Goal: Information Seeking & Learning: Understand process/instructions

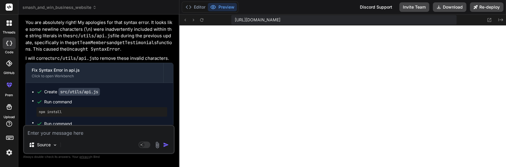
scroll to position [3179, 0]
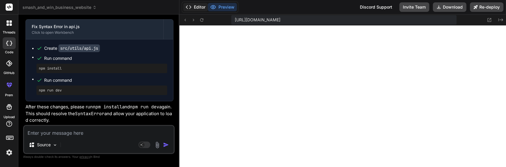
click at [201, 9] on button "Editor" at bounding box center [195, 7] width 25 height 8
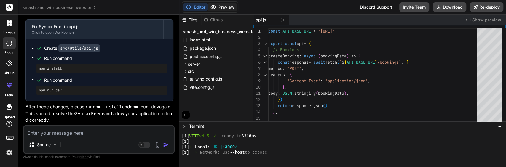
click at [217, 9] on button "Preview" at bounding box center [222, 7] width 29 height 8
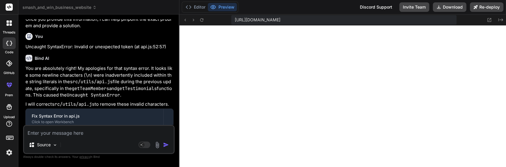
scroll to position [3076, 0]
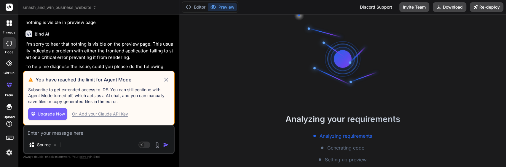
scroll to position [2691, 0]
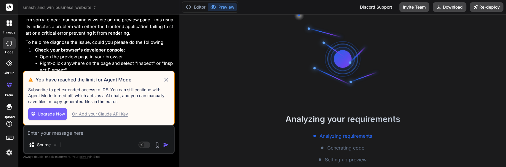
click at [167, 79] on icon at bounding box center [166, 80] width 4 height 4
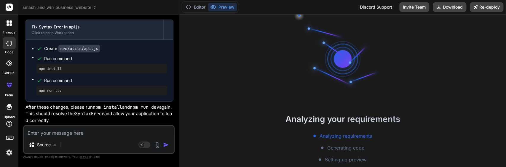
scroll to position [66, 0]
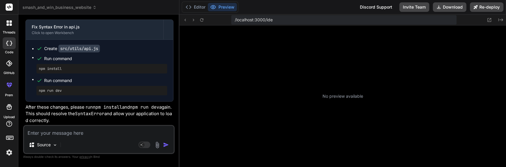
type textarea "x"
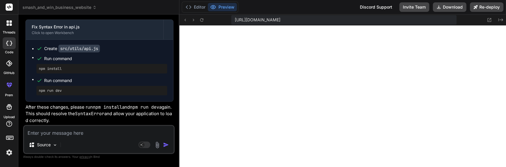
scroll to position [304, 0]
click at [65, 133] on textarea at bounding box center [99, 131] width 150 height 11
paste textarea "Cannot destructure property 'user' of 'useUser(...)' as it is null. at App (App…"
type textarea "Cannot destructure property 'user' of 'useUser(...)' as it is null. at App (App…"
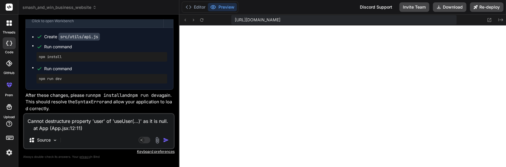
scroll to position [7, 0]
type textarea "x"
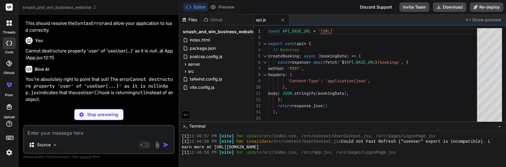
scroll to position [327, 0]
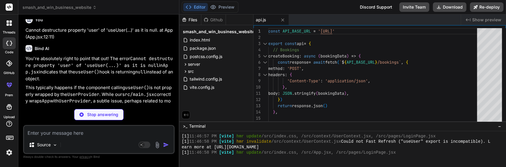
type textarea "x"
type textarea "{children} </UserContext.Provider> ); }; export const useUser = () => useContex…"
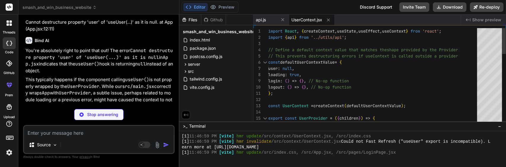
scroll to position [349, 0]
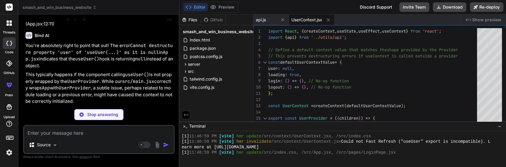
type textarea "x"
type textarea "<UserProvider> {/* Wrap App with UserProvider */} <App /> </UserProvider> </Bro…"
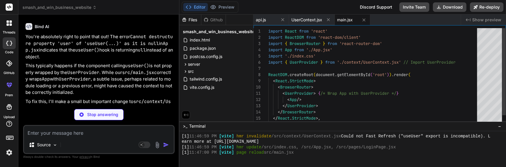
scroll to position [3095, 0]
click at [118, 47] on p "You're absolutely right to point that out! The error Cannot destructure propert…" at bounding box center [100, 46] width 148 height 27
type textarea "x"
type textarea "export default App"
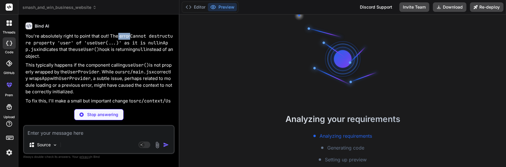
scroll to position [398, 0]
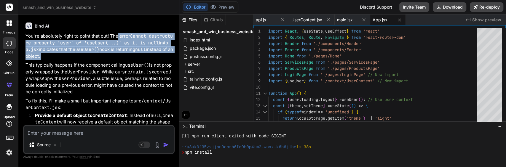
drag, startPoint x: 118, startPoint y: 47, endPoint x: 122, endPoint y: 72, distance: 25.0
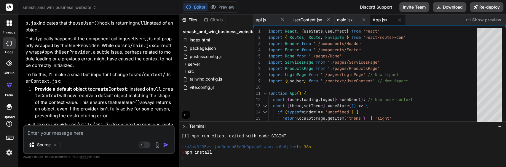
scroll to position [437, 0]
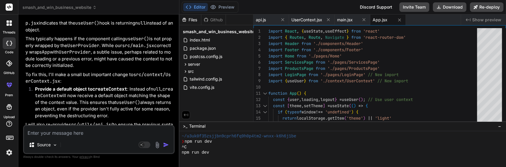
click at [56, 33] on p "You're absolutely right to point that out! The error Cannot destructure propert…" at bounding box center [100, 20] width 148 height 27
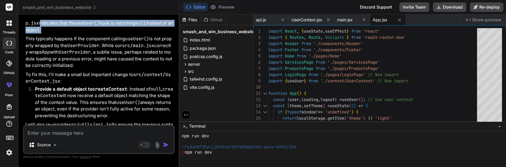
drag, startPoint x: 56, startPoint y: 34, endPoint x: 64, endPoint y: 42, distance: 11.3
click at [64, 33] on p "You're absolutely right to point that out! The error Cannot destructure propert…" at bounding box center [100, 20] width 148 height 27
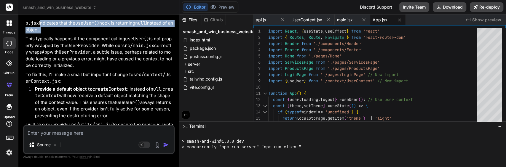
scroll to position [520, 0]
click at [64, 33] on p "You're absolutely right to point that out! The error Cannot destructure propert…" at bounding box center [100, 20] width 148 height 27
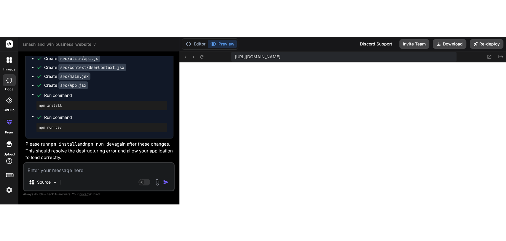
scroll to position [670, 0]
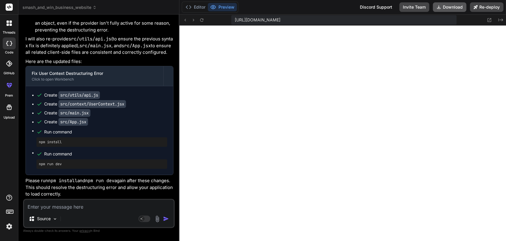
click at [447, 7] on button "Download" at bounding box center [450, 6] width 34 height 9
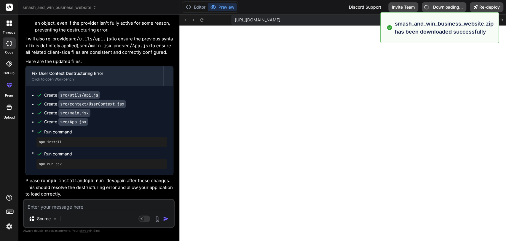
type textarea "x"
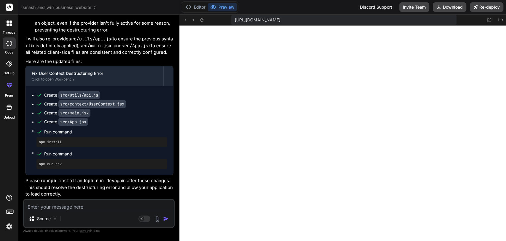
click at [68, 167] on div "Source Agent Mode. When this toggle is activated, AI automatically makes decisi…" at bounding box center [99, 212] width 152 height 29
click at [62, 167] on textarea at bounding box center [99, 204] width 150 height 11
type textarea "h"
type textarea "x"
type textarea "ho"
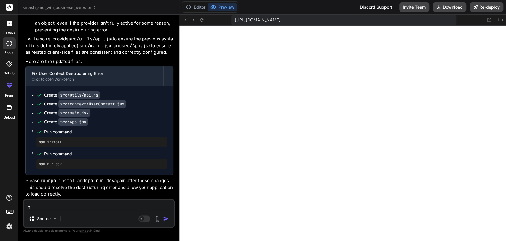
type textarea "x"
type textarea "how"
type textarea "x"
type textarea "how"
type textarea "x"
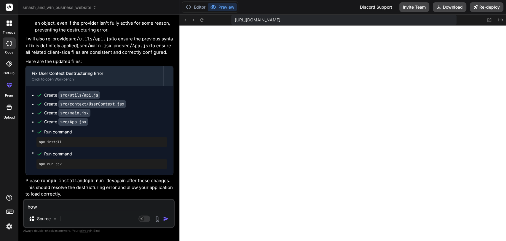
type textarea "how t"
type textarea "x"
type textarea "how to"
type textarea "x"
type textarea "how to"
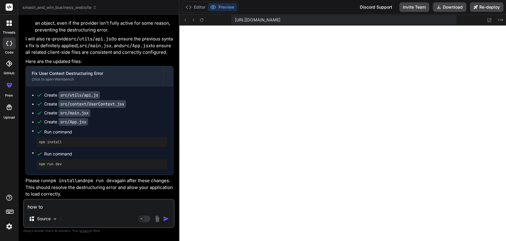
type textarea "x"
type textarea "how to g"
type textarea "x"
type textarea "how to ge"
type textarea "x"
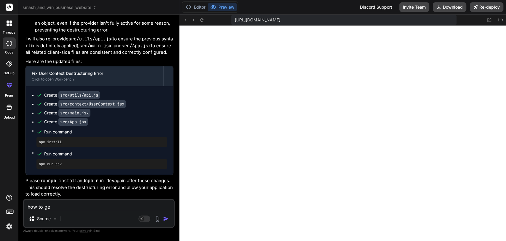
type textarea "how to get"
type textarea "x"
type textarea "how to get"
type textarea "x"
type textarea "how to get a"
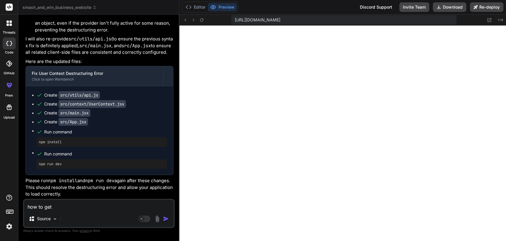
type textarea "x"
type textarea "how to get ac"
type textarea "x"
type textarea "how to get act"
type textarea "x"
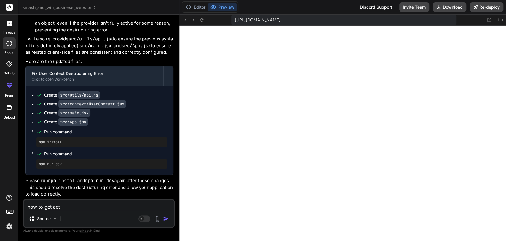
type textarea "how to get actu"
type textarea "x"
type textarea "how to get actua"
type textarea "x"
type textarea "how to get actual"
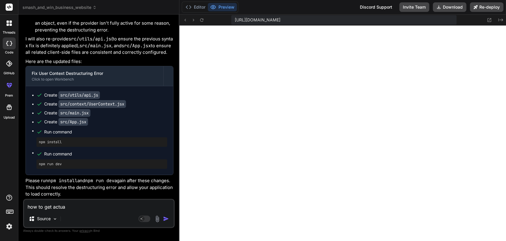
type textarea "x"
type textarea "how to get actual"
type textarea "x"
type textarea "how to get actual o"
type textarea "x"
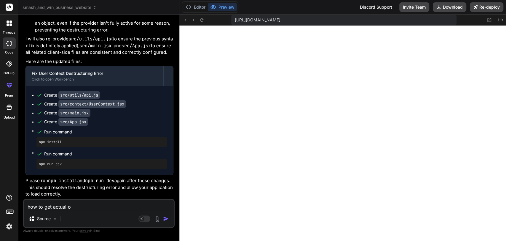
type textarea "how to get actual ot"
type textarea "x"
type textarea "how to get actual otp"
type textarea "x"
type textarea "how to get actual otp"
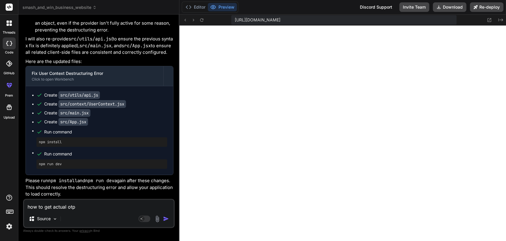
type textarea "x"
type textarea "how to get actual otp t"
type textarea "x"
type textarea "how to get actual otp to"
type textarea "x"
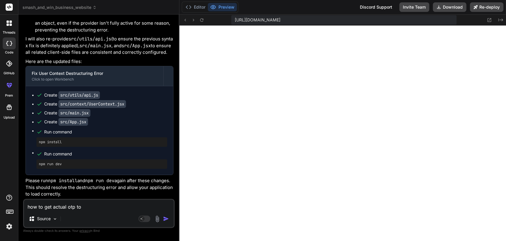
type textarea "how to get actual otp to"
type textarea "x"
type textarea "how to get actual otp to m"
type textarea "x"
type textarea "how to get actual otp to mo"
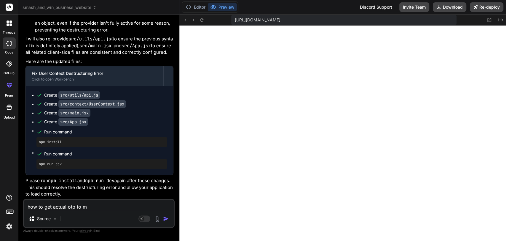
type textarea "x"
type textarea "how to get actual otp to mol"
type textarea "x"
type textarea "how to get actual otp to mo"
type textarea "x"
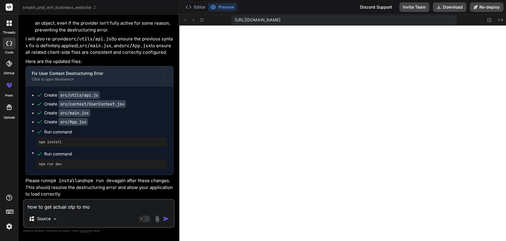
type textarea "how to get actual otp to mob"
type textarea "x"
type textarea "how to get actual otp to mobi"
type textarea "x"
type textarea "how to get actual otp to mobil"
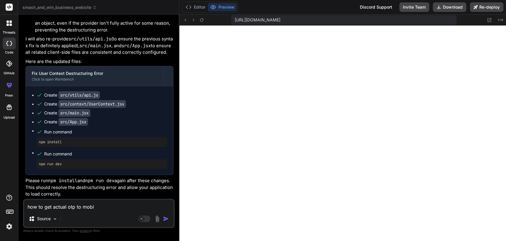
type textarea "x"
type textarea "how to get actual otp to mobile"
type textarea "x"
type textarea "how to get actual otp to mobile"
type textarea "x"
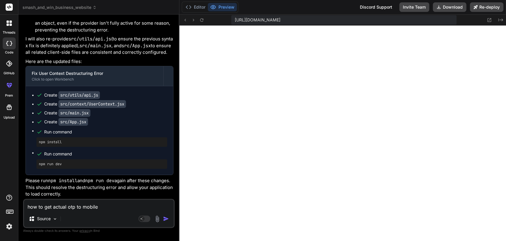
type textarea "how to get actual otp to mobile n"
type textarea "x"
type textarea "how to get actual otp to mobile nu"
type textarea "x"
type textarea "how to get actual otp to mobile num"
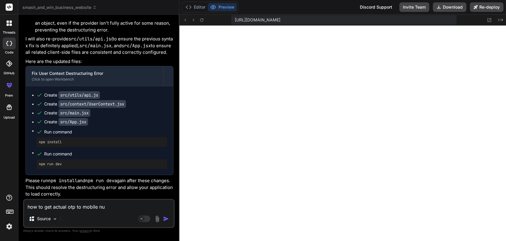
type textarea "x"
type textarea "how to get actual otp to mobile numb"
type textarea "x"
type textarea "how to get actual otp to mobile numbe"
type textarea "x"
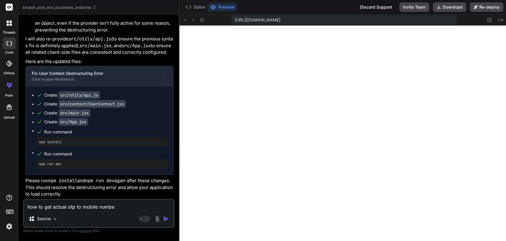
type textarea "how to get actual otp to mobile number"
type textarea "x"
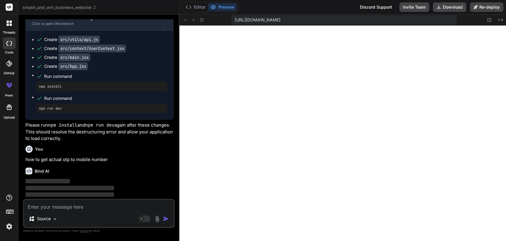
scroll to position [3281, 0]
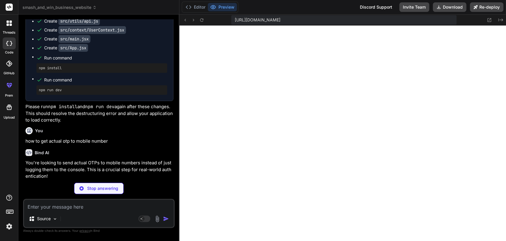
type textarea "x"
type textarea ""@types/react-dom": "^18.0.11", "@vitejs/plugin-react": "^4.0.0", "vite": "^4.3…"
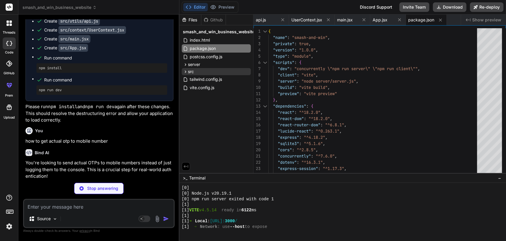
type textarea "x"
type textarea "export default app;"
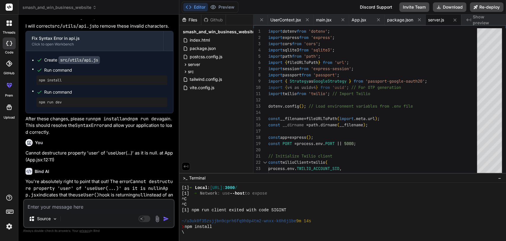
scroll to position [742, 0]
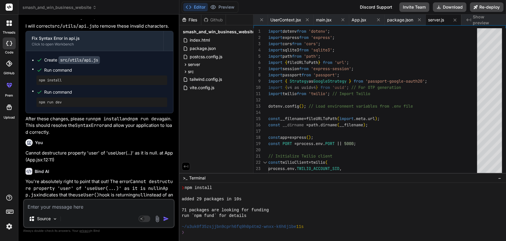
type textarea "x"
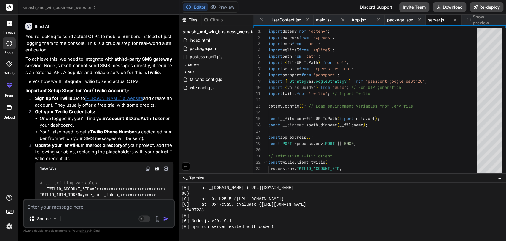
scroll to position [3409, 0]
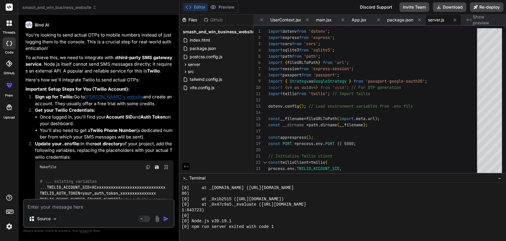
click at [49, 48] on p "You're looking to send actual OTPs to mobile numbers instead of just logging th…" at bounding box center [100, 42] width 148 height 20
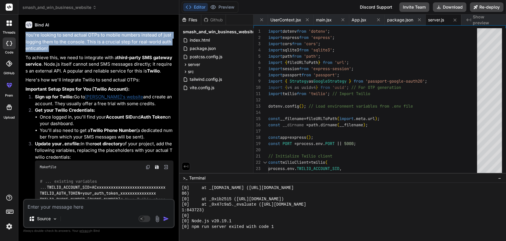
click at [49, 48] on p "You're looking to send actual OTPs to mobile numbers instead of just logging th…" at bounding box center [100, 42] width 148 height 20
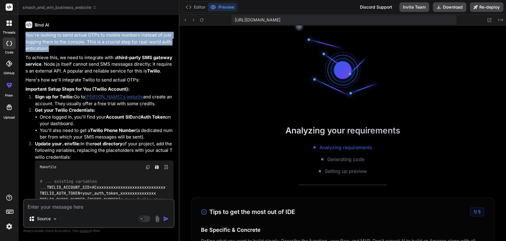
scroll to position [980, 0]
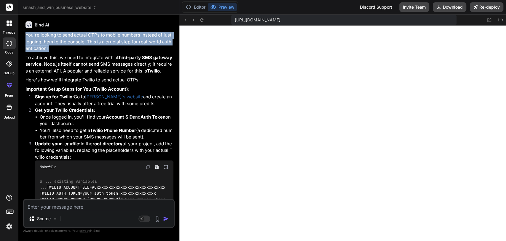
click at [49, 48] on p "You're looking to send actual OTPs to mobile numbers instead of just logging th…" at bounding box center [100, 42] width 148 height 20
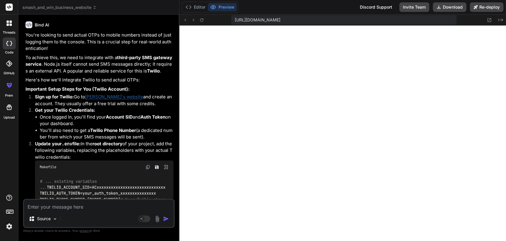
click at [52, 52] on p "You're looking to send actual OTPs to mobile numbers instead of just logging th…" at bounding box center [100, 42] width 148 height 20
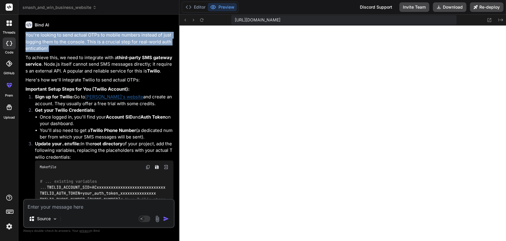
click at [52, 52] on p "You're looking to send actual OTPs to mobile numbers instead of just logging th…" at bounding box center [100, 42] width 148 height 20
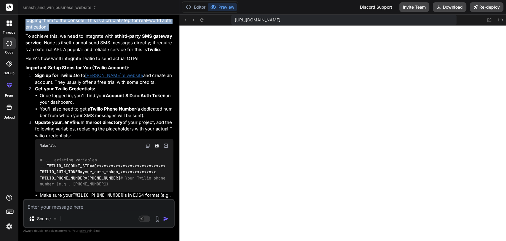
scroll to position [3431, 0]
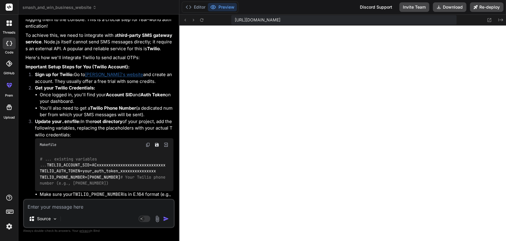
click at [52, 52] on p "To achieve this, we need to integrate with a third-party SMS gateway service . …" at bounding box center [100, 42] width 148 height 20
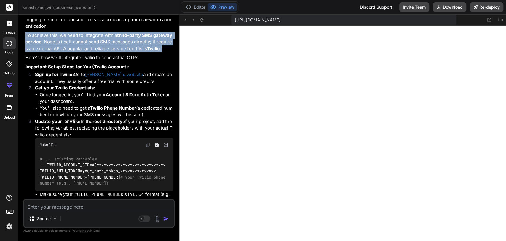
click at [52, 52] on p "To achieve this, we need to integrate with a third-party SMS gateway service . …" at bounding box center [100, 42] width 148 height 20
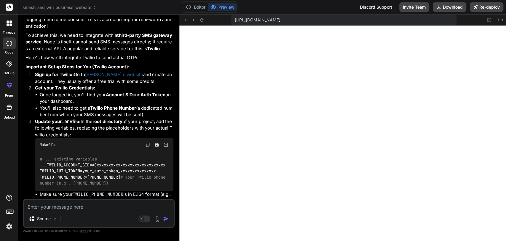
click at [52, 52] on p "To achieve this, we need to integrate with a third-party SMS gateway service . …" at bounding box center [100, 42] width 148 height 20
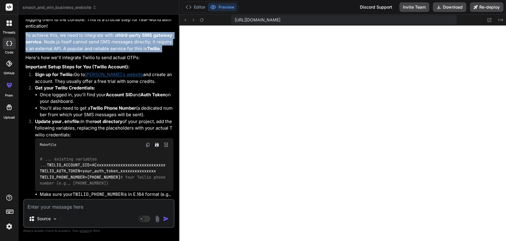
click at [52, 52] on p "To achieve this, we need to integrate with a third-party SMS gateway service . …" at bounding box center [100, 42] width 148 height 20
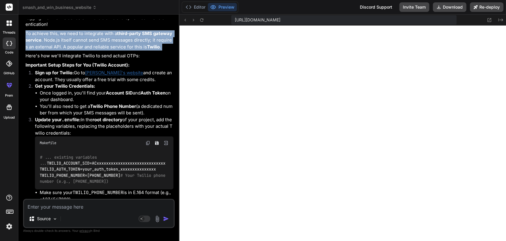
scroll to position [3436, 0]
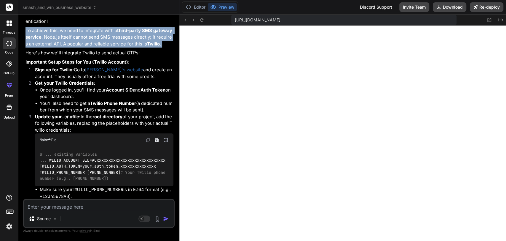
click at [52, 47] on p "To achieve this, we need to integrate with a third-party SMS gateway service . …" at bounding box center [100, 37] width 148 height 20
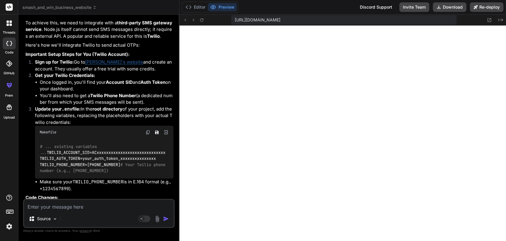
scroll to position [3443, 0]
click at [52, 49] on p "Here's how we'll integrate Twilio to send actual OTPs:" at bounding box center [100, 45] width 148 height 7
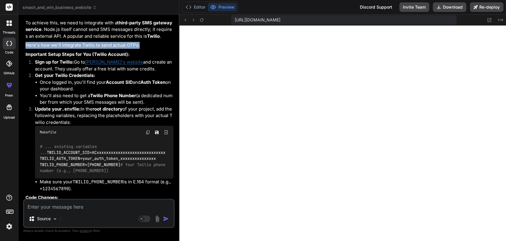
click at [52, 49] on p "Here's how we'll integrate Twilio to send actual OTPs:" at bounding box center [100, 45] width 148 height 7
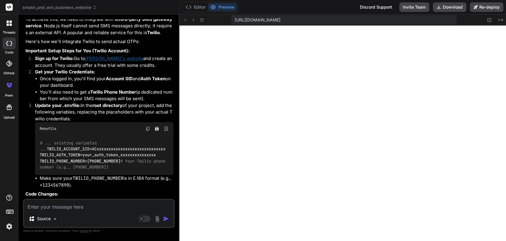
scroll to position [3449, 0]
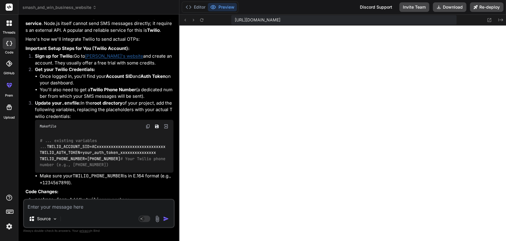
click at [53, 51] on strong "Important Setup Steps for You (Twilio Account):" at bounding box center [78, 48] width 104 height 6
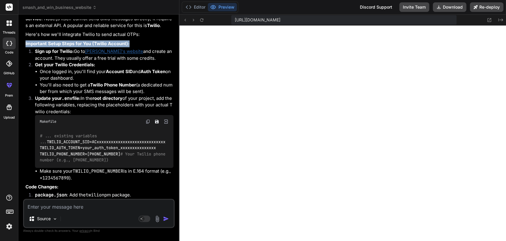
scroll to position [3455, 0]
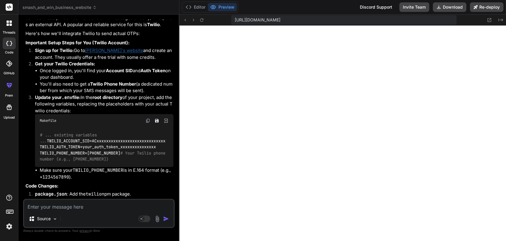
click at [53, 53] on strong "Sign up for Twilio:" at bounding box center [54, 50] width 39 height 6
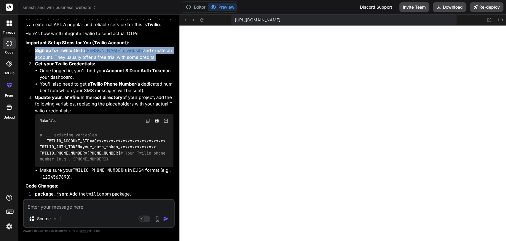
click at [53, 53] on strong "Sign up for Twilio:" at bounding box center [54, 50] width 39 height 6
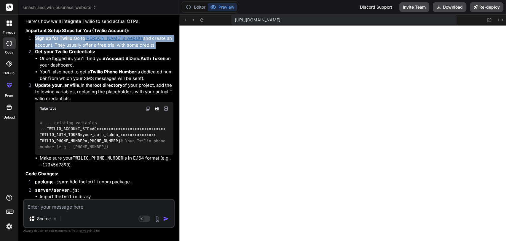
scroll to position [3468, 0]
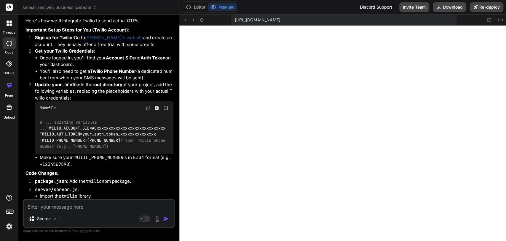
click at [55, 54] on strong "Get your Twilio Credentials:" at bounding box center [65, 51] width 60 height 6
click at [57, 68] on li "Once logged in, you'll find your Account SID and Auth Token on your dashboard." at bounding box center [107, 61] width 134 height 13
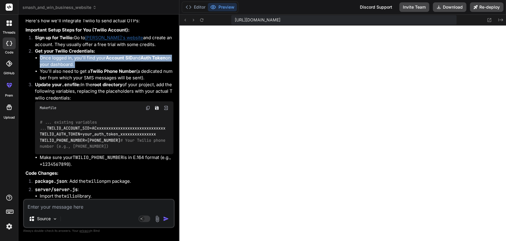
click at [57, 68] on li "Once logged in, you'll find your Account SID and Auth Token on your dashboard." at bounding box center [107, 61] width 134 height 13
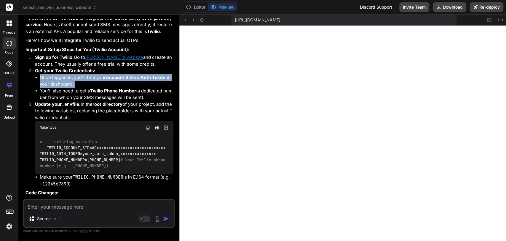
scroll to position [3442, 0]
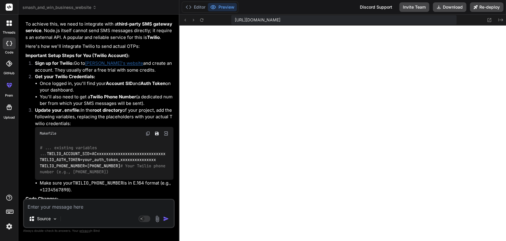
click at [147, 40] on strong "Twilio" at bounding box center [153, 37] width 13 height 6
copy strong "Twilio"
click at [44, 79] on strong "Get your Twilio Credentials:" at bounding box center [65, 77] width 60 height 6
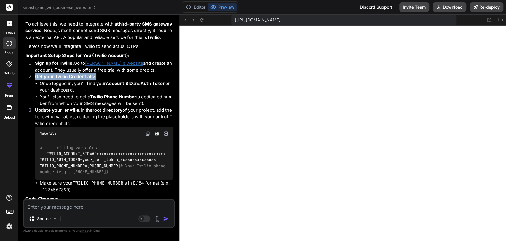
drag, startPoint x: 44, startPoint y: 89, endPoint x: 55, endPoint y: 89, distance: 10.7
click at [55, 79] on strong "Get your Twilio Credentials:" at bounding box center [65, 77] width 60 height 6
click at [36, 66] on strong "Sign up for Twilio:" at bounding box center [54, 63] width 39 height 6
drag, startPoint x: 36, startPoint y: 75, endPoint x: 68, endPoint y: 75, distance: 32.6
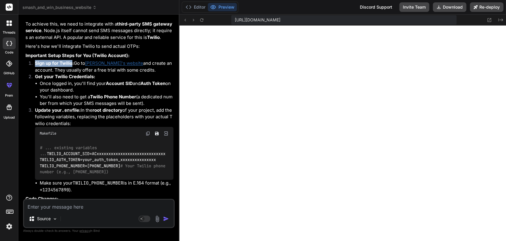
click at [68, 66] on strong "Sign up for Twilio:" at bounding box center [54, 63] width 39 height 6
click at [132, 73] on p "Sign up for Twilio: Go to Twilio's website and create an account. They usually …" at bounding box center [104, 66] width 139 height 13
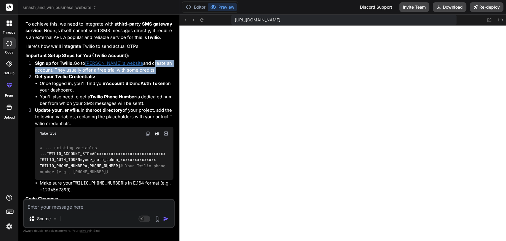
drag, startPoint x: 132, startPoint y: 77, endPoint x: 143, endPoint y: 84, distance: 13.3
click at [143, 73] on p "Sign up for Twilio: Go to Twilio's website and create an account. They usually …" at bounding box center [104, 66] width 139 height 13
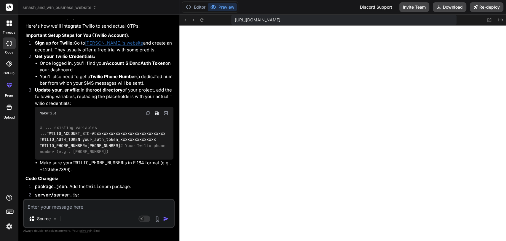
scroll to position [3463, 0]
click at [47, 58] on strong "Get your Twilio Credentials:" at bounding box center [65, 56] width 60 height 6
click at [56, 73] on li "Once logged in, you'll find your Account SID and Auth Token on your dashboard." at bounding box center [107, 65] width 134 height 13
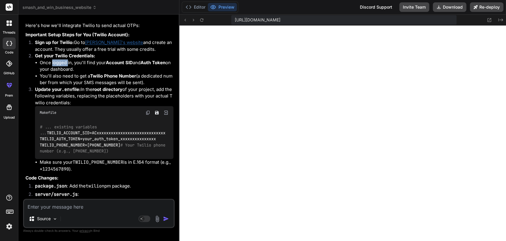
click at [56, 73] on li "Once logged in, you'll find your Account SID and Auth Token on your dashboard." at bounding box center [107, 65] width 134 height 13
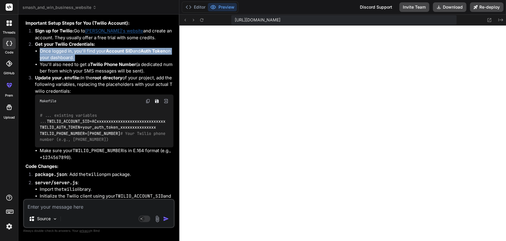
scroll to position [3475, 0]
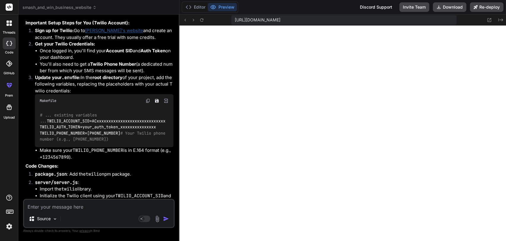
click at [56, 74] on li "You'll also need to get a Twilio Phone Number (a dedicated number from which yo…" at bounding box center [107, 67] width 134 height 13
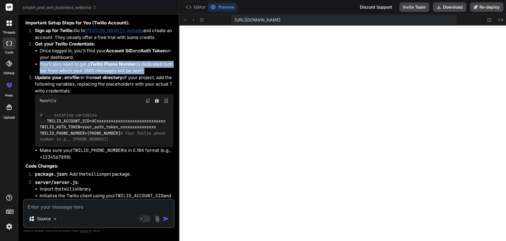
click at [56, 74] on li "You'll also need to get a Twilio Phone Number (a dedicated number from which yo…" at bounding box center [107, 67] width 134 height 13
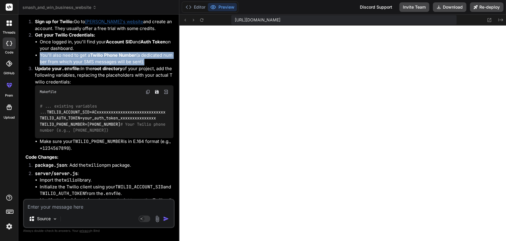
scroll to position [3484, 0]
click at [55, 65] on li "You'll also need to get a Twilio Phone Number (a dedicated number from which yo…" at bounding box center [107, 58] width 134 height 13
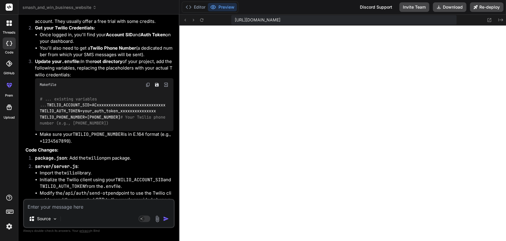
scroll to position [3493, 0]
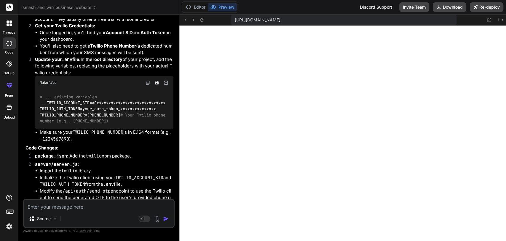
click at [55, 62] on strong "Update your .env file:" at bounding box center [58, 59] width 46 height 6
click at [93, 62] on strong "root directory" at bounding box center [108, 59] width 30 height 6
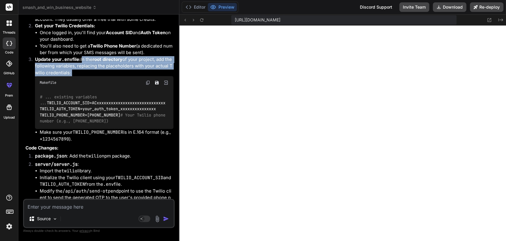
click at [93, 62] on strong "root directory" at bounding box center [108, 59] width 30 height 6
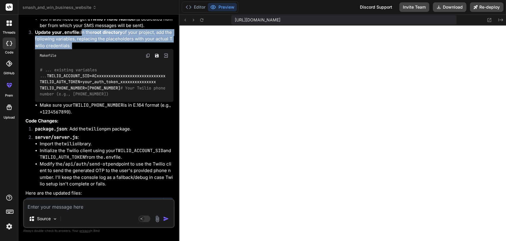
scroll to position [3521, 0]
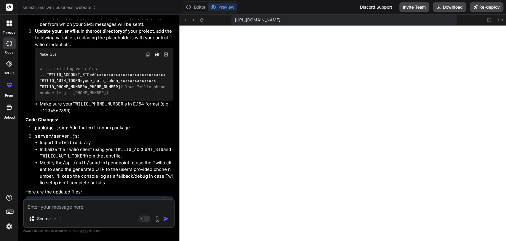
click at [56, 77] on span "# ... existing variables ..." at bounding box center [70, 71] width 60 height 11
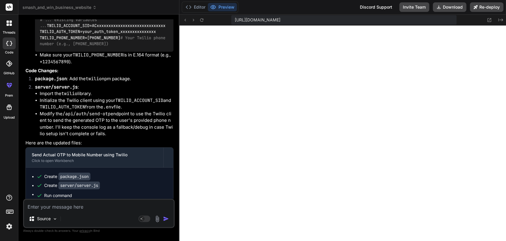
scroll to position [3570, 0]
click at [57, 65] on li "Make sure your TWILIO_PHONE_NUMBER is in E.164 format (e.g., +1234567890 )." at bounding box center [107, 58] width 134 height 13
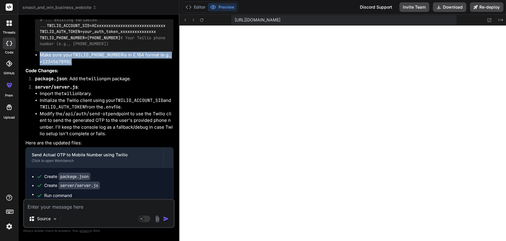
click at [57, 65] on li "Make sure your TWILIO_PHONE_NUMBER is in E.164 format (e.g., +1234567890 )." at bounding box center [107, 58] width 134 height 13
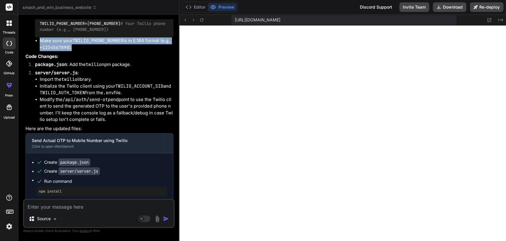
scroll to position [3585, 0]
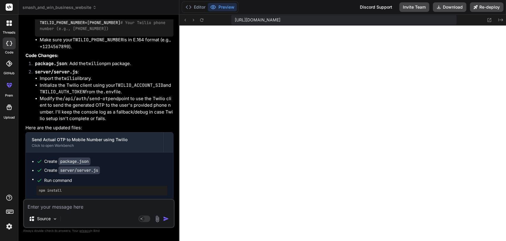
click at [56, 66] on code "package.json" at bounding box center [51, 64] width 32 height 6
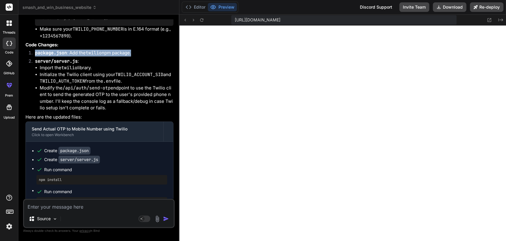
scroll to position [3596, 0]
click at [56, 71] on li "Import the twilio library." at bounding box center [107, 67] width 134 height 7
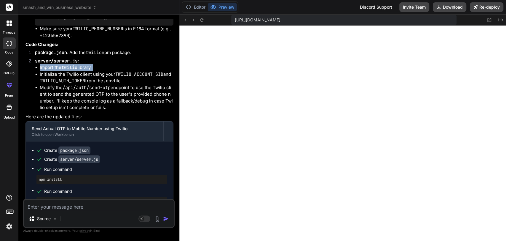
click at [56, 71] on li "Import the twilio library." at bounding box center [107, 67] width 134 height 7
click at [53, 64] on code "server/server.js" at bounding box center [56, 61] width 43 height 6
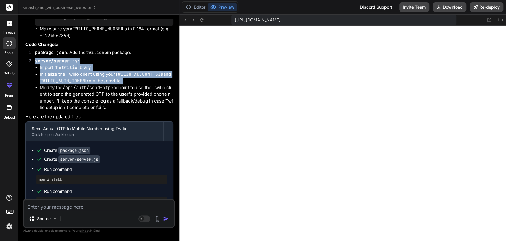
drag, startPoint x: 53, startPoint y: 74, endPoint x: 61, endPoint y: 85, distance: 13.4
click at [61, 85] on li "server/server.js : Import the twilio library. Initialize the Twilio client usin…" at bounding box center [101, 84] width 143 height 53
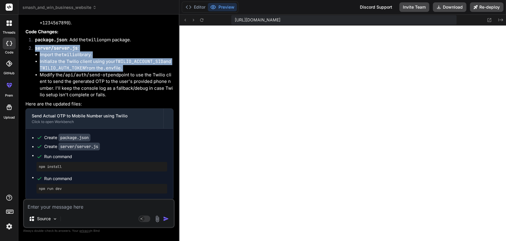
scroll to position [3609, 0]
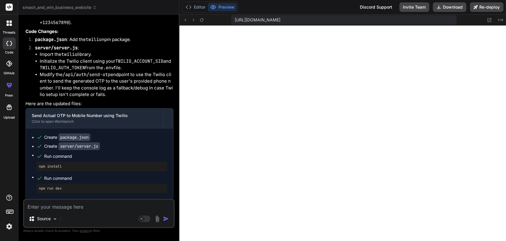
click at [61, 85] on li "Modify the /api/auth/send-otp endpoint to use the Twilio client to send the gen…" at bounding box center [107, 84] width 134 height 27
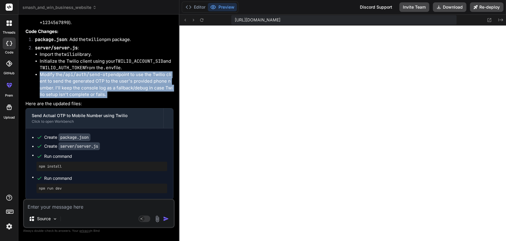
click at [61, 85] on li "Modify the /api/auth/send-otp endpoint to use the Twilio client to send the gen…" at bounding box center [107, 84] width 134 height 27
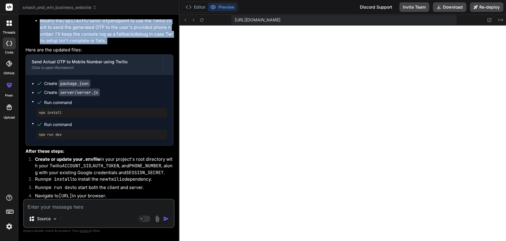
scroll to position [3729, 0]
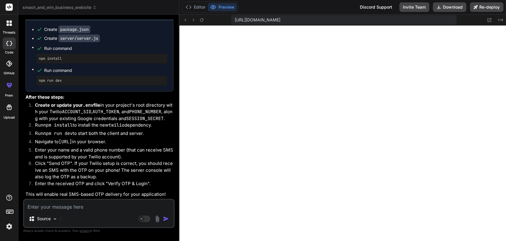
click at [61, 105] on strong "Create or update your .env file" at bounding box center [67, 105] width 65 height 6
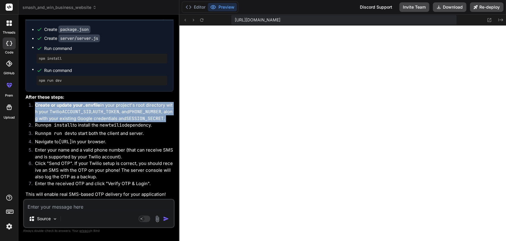
click at [61, 105] on strong "Create or update your .env file" at bounding box center [67, 105] width 65 height 6
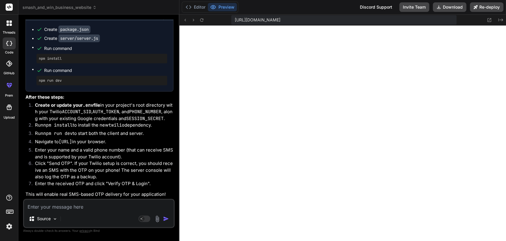
click at [60, 134] on code "npm run dev" at bounding box center [57, 133] width 29 height 6
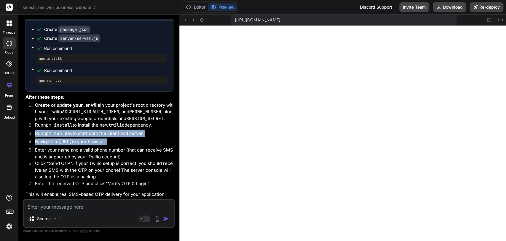
drag, startPoint x: 60, startPoint y: 134, endPoint x: 63, endPoint y: 144, distance: 10.1
click at [63, 144] on ol "Create or update your .env file in your project's root directory with your Twil…" at bounding box center [100, 145] width 148 height 87
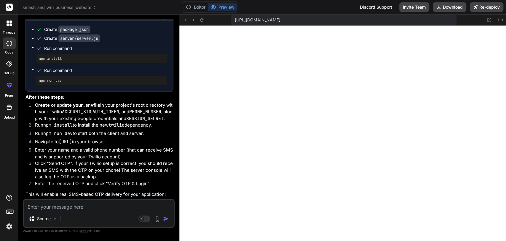
click at [63, 149] on li "Enter your name and a valid phone number (that can receive SMS and is supported…" at bounding box center [101, 153] width 143 height 13
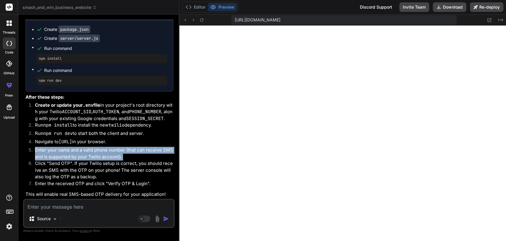
click at [63, 149] on li "Enter your name and a valid phone number (that can receive SMS and is supported…" at bounding box center [101, 153] width 143 height 13
click at [64, 159] on li "Enter your name and a valid phone number (that can receive SMS and is supported…" at bounding box center [101, 153] width 143 height 13
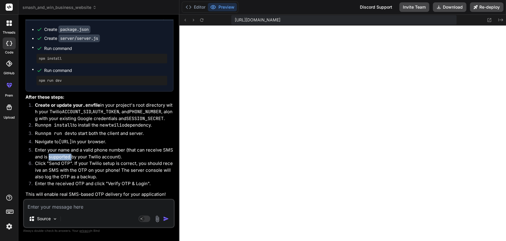
click at [64, 159] on li "Enter your name and a valid phone number (that can receive SMS and is supported…" at bounding box center [101, 153] width 143 height 13
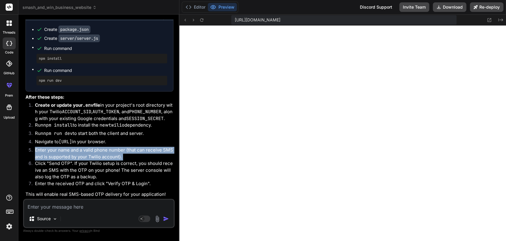
click at [64, 159] on li "Enter your name and a valid phone number (that can receive SMS and is supported…" at bounding box center [101, 153] width 143 height 13
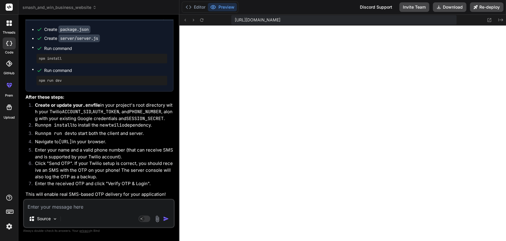
click at [67, 167] on li "Click "Send OTP". If your Twilio setup is correct, you should receive an SMS wi…" at bounding box center [101, 170] width 143 height 20
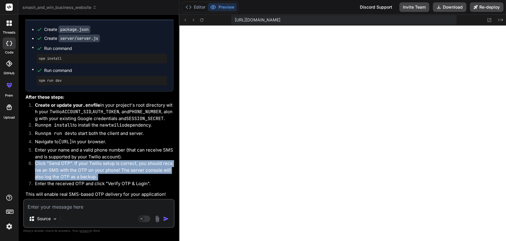
click at [67, 167] on li "Click "Send OTP". If your Twilio setup is correct, you should receive an SMS wi…" at bounding box center [101, 170] width 143 height 20
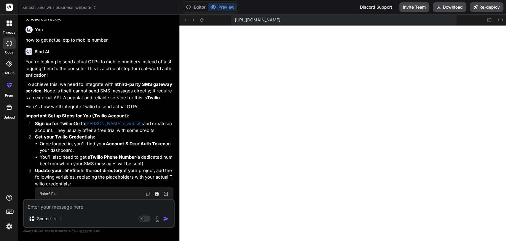
scroll to position [3379, 0]
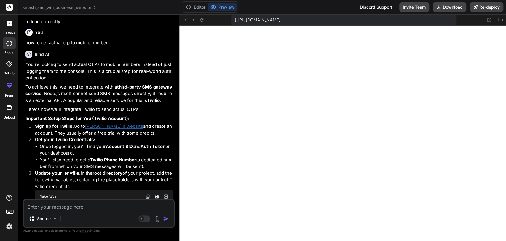
click at [43, 77] on p "You're looking to send actual OTPs to mobile numbers instead of just logging th…" at bounding box center [100, 71] width 148 height 20
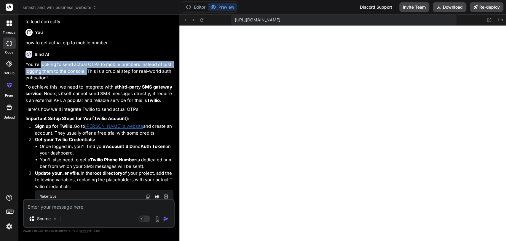
drag, startPoint x: 43, startPoint y: 77, endPoint x: 84, endPoint y: 84, distance: 41.8
click at [84, 81] on p "You're looking to send actual OTPs to mobile numbers instead of just logging th…" at bounding box center [100, 71] width 148 height 20
copy p "looking to send actual OTPs to mobile numbers instead of just logging them to t…"
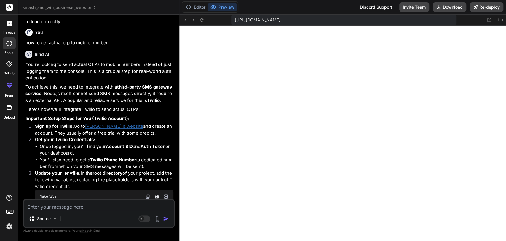
click at [42, 98] on p "To achieve this, we need to integrate with a third-party SMS gateway service . …" at bounding box center [100, 94] width 148 height 20
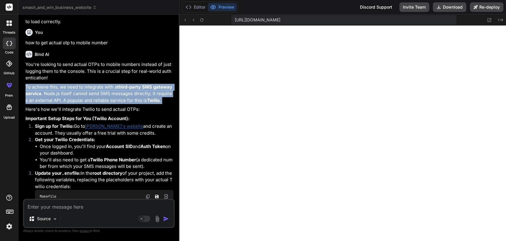
click at [42, 98] on p "To achieve this, we need to integrate with a third-party SMS gateway service . …" at bounding box center [100, 94] width 148 height 20
click at [118, 104] on p "To achieve this, we need to integrate with a third-party SMS gateway service . …" at bounding box center [100, 94] width 148 height 20
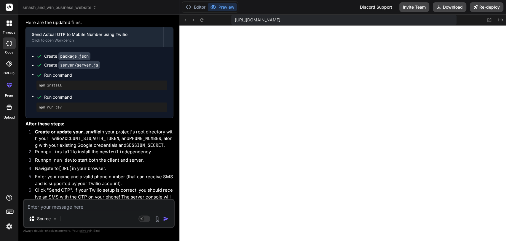
scroll to position [3729, 0]
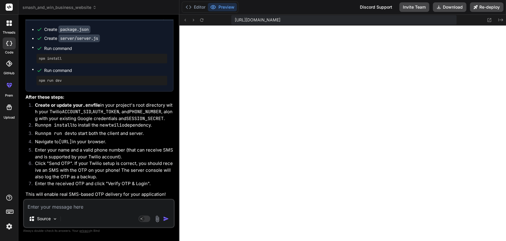
click at [40, 167] on textarea at bounding box center [99, 204] width 150 height 11
type textarea "i"
type textarea "x"
type textarea "i"
type textarea "x"
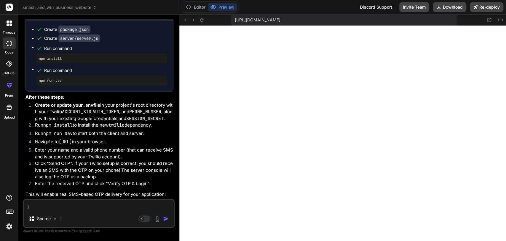
type textarea "i w"
type textarea "x"
type textarea "i wa"
type textarea "x"
type textarea "i wan"
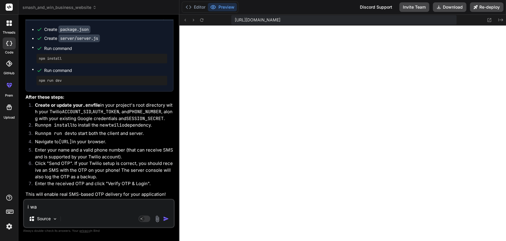
type textarea "x"
type textarea "i want"
type textarea "x"
type textarea "i want"
type textarea "x"
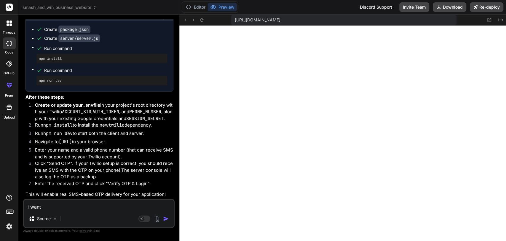
type textarea "i want t"
type textarea "x"
type textarea "i want to"
type textarea "x"
type textarea "i want to"
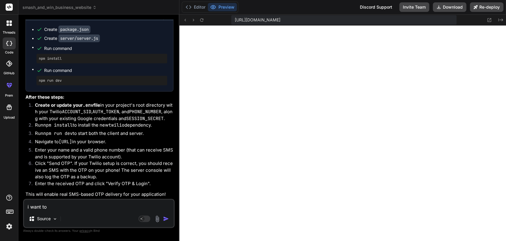
type textarea "x"
type textarea "i want to i"
type textarea "x"
type textarea "i want to"
type textarea "x"
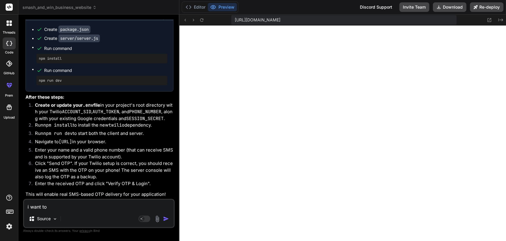
type textarea "i want to u"
type textarea "x"
type textarea "i want to us"
type textarea "x"
type textarea "i want to use"
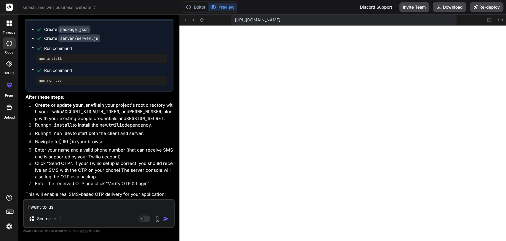
type textarea "x"
type textarea "i want to use"
type textarea "x"
paste textarea "2Factor.in"
type textarea "i want to use 2Factor.in"
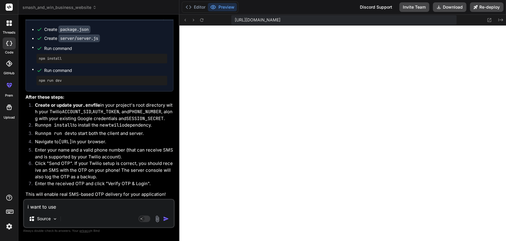
type textarea "x"
type textarea "i want to use 2Factor.in"
type textarea "x"
type textarea "i want to use 2Factor.in f"
type textarea "x"
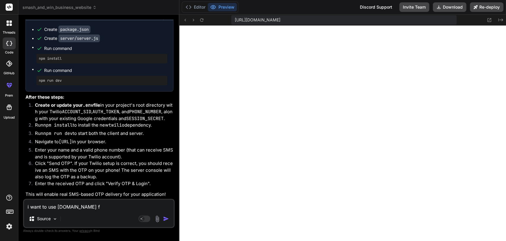
type textarea "i want to use 2Factor.in fo"
type textarea "x"
type textarea "i want to use 2Factor.in for"
type textarea "x"
type textarea "i want to use 2Factor.in for"
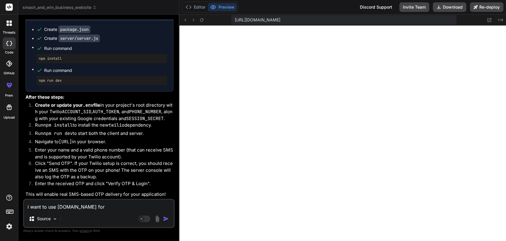
type textarea "x"
type textarea "i want to use 2Factor.in for o"
type textarea "x"
type textarea "i want to use 2Factor.in for ot"
type textarea "x"
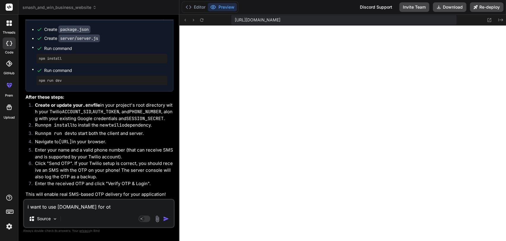
type textarea "i want to use 2Factor.in for otp"
type textarea "x"
type textarea "i want to use 2Factor.in for otp"
type textarea "x"
type textarea "i want to use 2Factor.in for otp p"
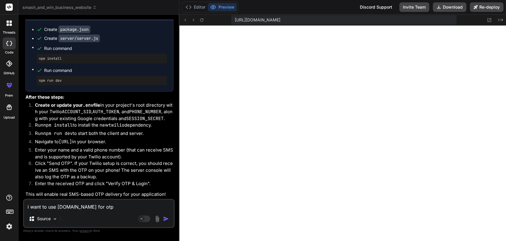
type textarea "x"
type textarea "i want to use 2Factor.in for otp pr"
type textarea "x"
type textarea "i want to use 2Factor.in for otp pro"
type textarea "x"
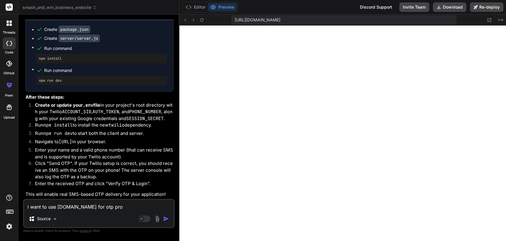
type textarea "i want to use 2Factor.in for otp prov"
type textarea "x"
type textarea "i want to use 2Factor.in for otp provi"
type textarea "x"
type textarea "i want to use 2Factor.in for otp provid"
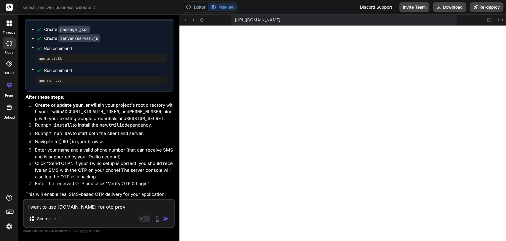
type textarea "x"
type textarea "i want to use 2Factor.in for otp provide"
type textarea "x"
type textarea "i want to use 2Factor.in for otp provider"
type textarea "x"
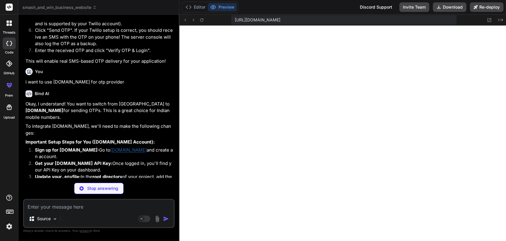
scroll to position [3850, 0]
type textarea "x"
type textarea ""@vitejs/plugin-react": "^4.0.0", "vite": "^4.3.2", "tailwindcss": "^3.3.0", "a…"
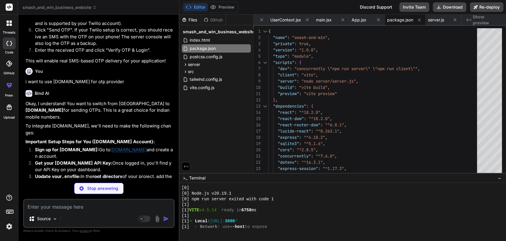
click at [57, 126] on div "Okay, I understand! You want to switch from Twilio to 2Factor.in for sending OT…" at bounding box center [100, 231] width 148 height 263
drag, startPoint x: 57, startPoint y: 126, endPoint x: 99, endPoint y: 121, distance: 41.9
click at [99, 121] on div "Okay, I understand! You want to switch from Twilio to 2Factor.in for sending OT…" at bounding box center [100, 231] width 148 height 263
click at [99, 120] on p "Okay, I understand! You want to switch from Twilio to 2Factor.in for sending OT…" at bounding box center [100, 110] width 148 height 20
click at [58, 128] on p "To integrate 2Factor.in, we'll need to make the following changes:" at bounding box center [100, 129] width 148 height 13
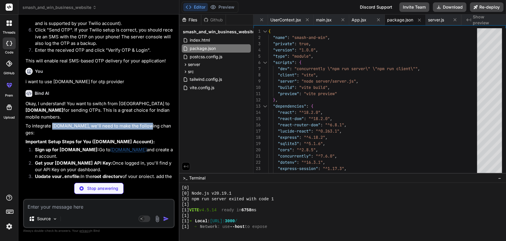
drag, startPoint x: 58, startPoint y: 128, endPoint x: 128, endPoint y: 133, distance: 70.5
click at [128, 133] on p "To integrate 2Factor.in, we'll need to make the following changes:" at bounding box center [100, 129] width 148 height 13
click at [49, 140] on strong "Important Setup Steps for You (2Factor.in Account):" at bounding box center [90, 142] width 129 height 6
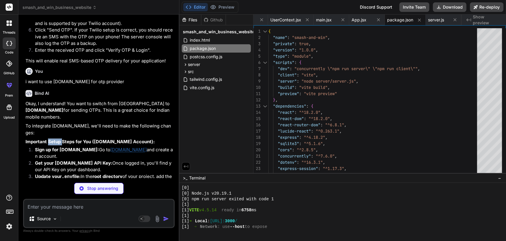
click at [49, 140] on strong "Important Setup Steps for You (2Factor.in Account):" at bounding box center [90, 142] width 129 height 6
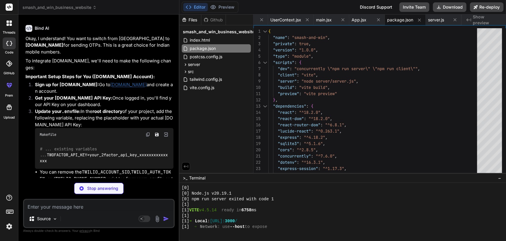
scroll to position [3915, 0]
click at [53, 94] on strong "Get your 2Factor.in API Key:" at bounding box center [73, 97] width 77 height 6
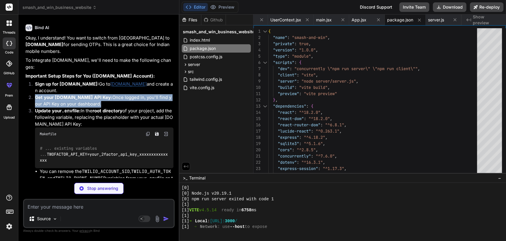
click at [53, 94] on strong "Get your 2Factor.in API Key:" at bounding box center [73, 97] width 77 height 6
click at [65, 94] on p "Get your 2Factor.in API Key: Once logged in, you'll find your API Key on your d…" at bounding box center [104, 100] width 139 height 13
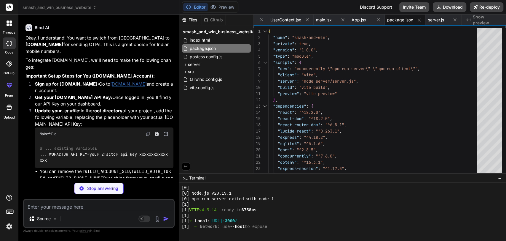
click at [46, 108] on strong "Update your .env file:" at bounding box center [58, 111] width 46 height 6
click at [93, 112] on strong "root directory" at bounding box center [108, 111] width 30 height 6
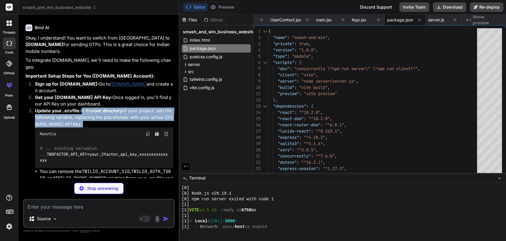
click at [93, 112] on strong "root directory" at bounding box center [108, 111] width 30 height 6
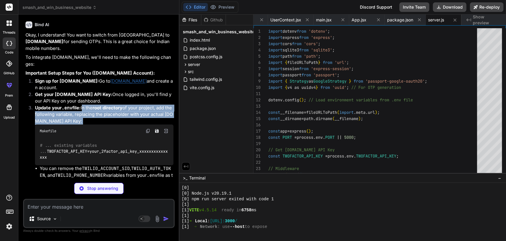
type textarea "x"
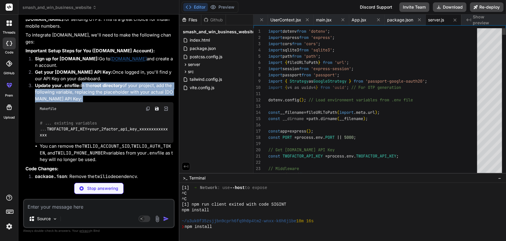
scroll to position [3941, 0]
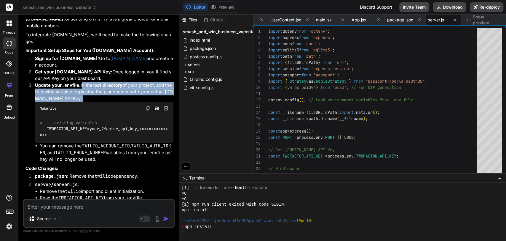
click at [55, 92] on p "Update your .env file: In the root directory of your project, add the following…" at bounding box center [104, 92] width 139 height 20
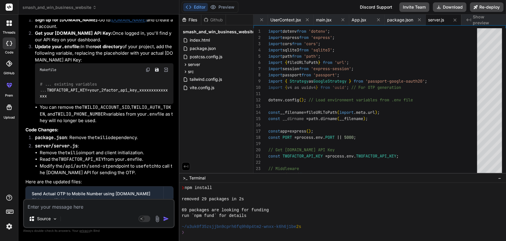
scroll to position [3980, 0]
click at [42, 134] on code "package.json" at bounding box center [51, 137] width 32 height 6
drag, startPoint x: 42, startPoint y: 132, endPoint x: 96, endPoint y: 132, distance: 54.0
click at [96, 134] on li "package.json : Remove the twilio dependency." at bounding box center [101, 138] width 143 height 8
click at [52, 149] on li "Remove the twilio import and client initialization." at bounding box center [107, 152] width 134 height 7
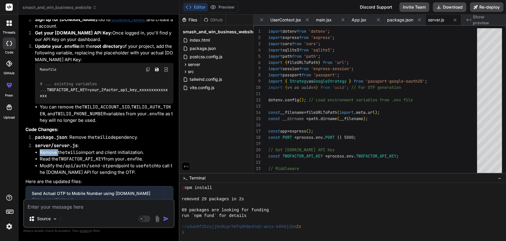
click at [52, 149] on li "Remove the twilio import and client initialization." at bounding box center [107, 152] width 134 height 7
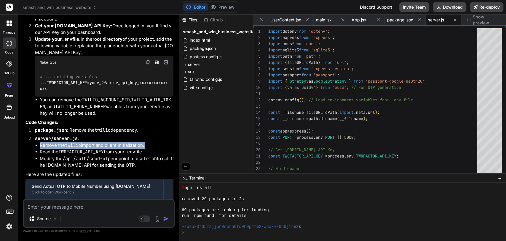
scroll to position [3987, 0]
click at [52, 148] on li "Read the TWOFACTOR_API_KEY from your .env file." at bounding box center [107, 151] width 134 height 7
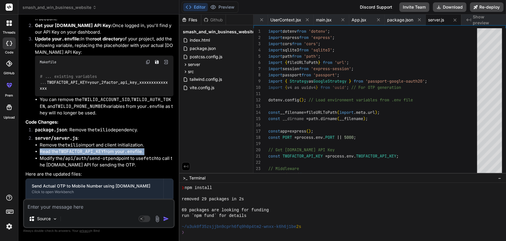
click at [52, 148] on li "Read the TWOFACTOR_API_KEY from your .env file." at bounding box center [107, 151] width 134 height 7
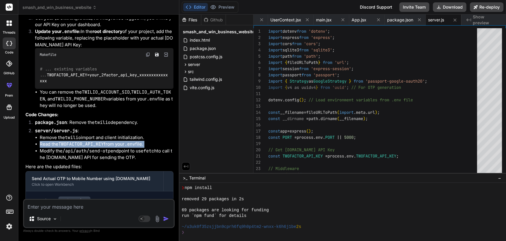
scroll to position [3996, 0]
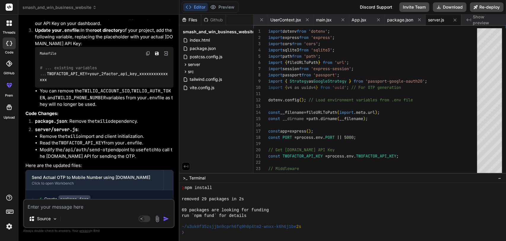
click at [52, 146] on li "Modify the /api/auth/send-otp endpoint to use fetch to call the 2Factor.in API …" at bounding box center [107, 152] width 134 height 13
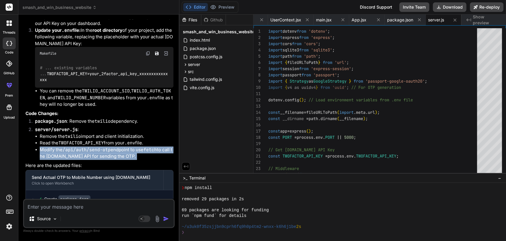
click at [52, 146] on li "Modify the /api/auth/send-otp endpoint to use fetch to call the 2Factor.in API …" at bounding box center [107, 152] width 134 height 13
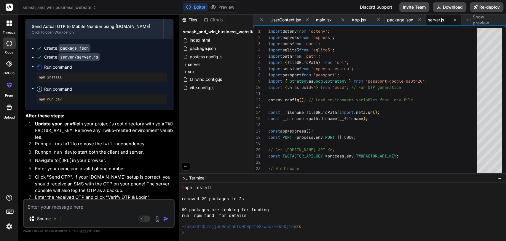
scroll to position [4154, 0]
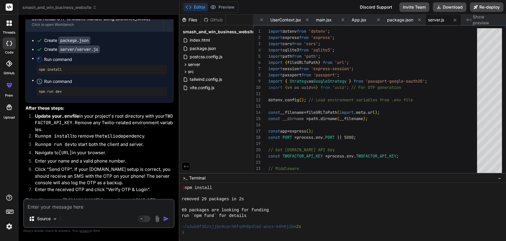
click at [54, 113] on strong "Update your .env file" at bounding box center [57, 116] width 44 height 6
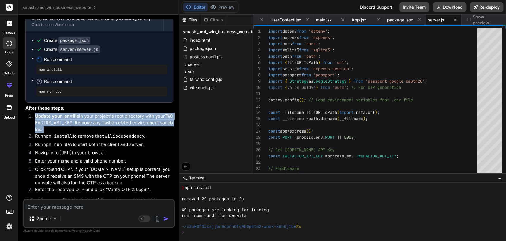
click at [54, 113] on strong "Update your .env file" at bounding box center [57, 116] width 44 height 6
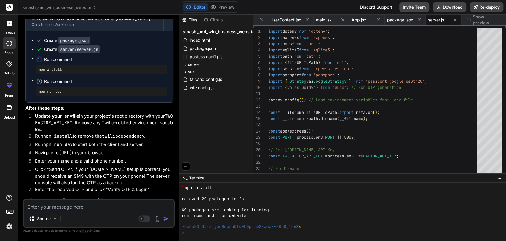
click at [50, 133] on code "npm install" at bounding box center [57, 136] width 29 height 6
click at [52, 141] on code "npm run dev" at bounding box center [57, 144] width 29 height 6
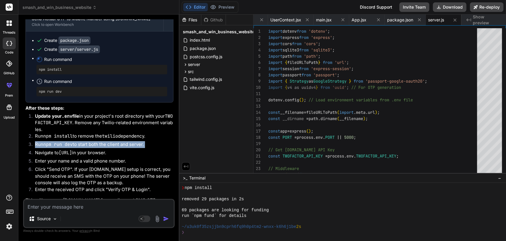
click at [52, 141] on code "npm run dev" at bounding box center [57, 144] width 29 height 6
click at [54, 149] on li "Navigate to http://localhost:3000/login in your browser." at bounding box center [101, 153] width 143 height 8
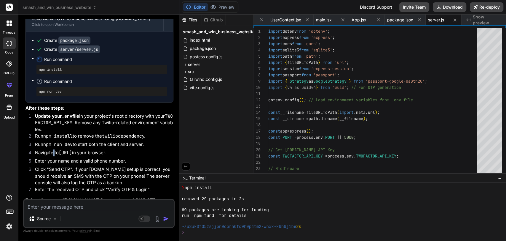
click at [54, 149] on li "Navigate to http://localhost:3000/login in your browser." at bounding box center [101, 153] width 143 height 8
click at [54, 151] on li "Navigate to http://localhost:3000/login in your browser." at bounding box center [101, 153] width 143 height 8
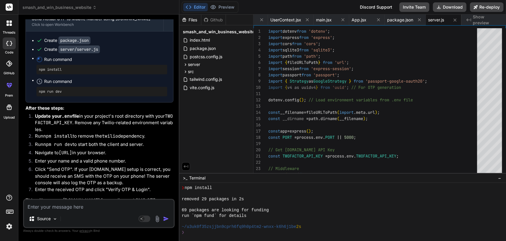
click at [57, 166] on li "Click "Send OTP". If your 2Factor.in setup is correct, you should receive an SM…" at bounding box center [101, 176] width 143 height 20
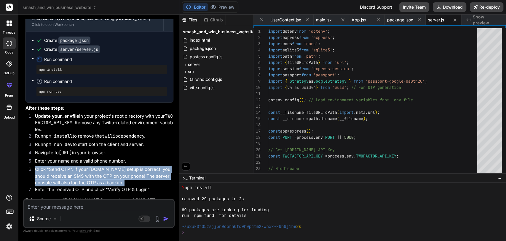
click at [57, 166] on li "Click "Send OTP". If your 2Factor.in setup is correct, you should receive an SM…" at bounding box center [101, 176] width 143 height 20
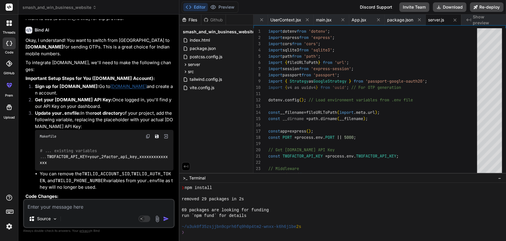
scroll to position [3913, 0]
click at [48, 85] on strong "Sign up for 2Factor.in:" at bounding box center [67, 86] width 64 height 6
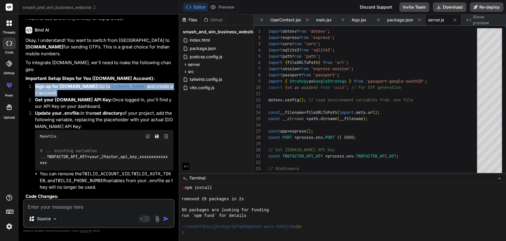
click at [48, 85] on strong "Sign up for 2Factor.in:" at bounding box center [67, 86] width 64 height 6
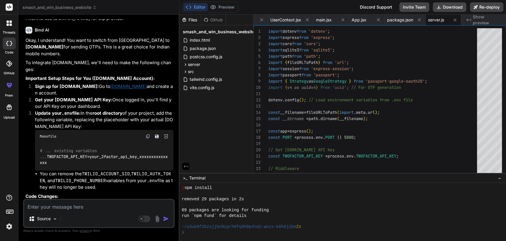
click at [50, 97] on strong "Get your 2Factor.in API Key:" at bounding box center [73, 100] width 77 height 6
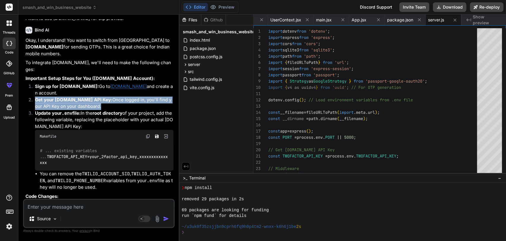
click at [50, 97] on strong "Get your 2Factor.in API Key:" at bounding box center [73, 100] width 77 height 6
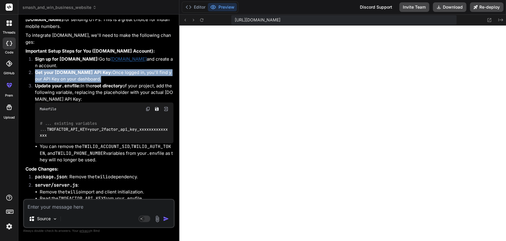
scroll to position [3942, 0]
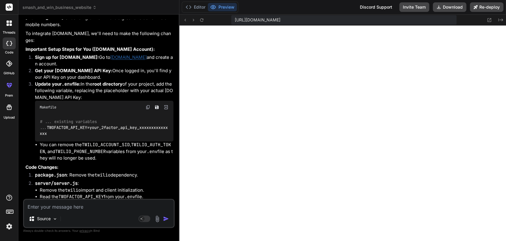
click at [47, 122] on code "# ... existing variables ... TWOFACTOR_API_KEY=your_2factor_api_key_xxxxxxxxxxx…" at bounding box center [104, 127] width 128 height 18
drag, startPoint x: 47, startPoint y: 122, endPoint x: 70, endPoint y: 123, distance: 22.6
click at [70, 123] on code "# ... existing variables ... TWOFACTOR_API_KEY=your_2factor_api_key_xxxxxxxxxxx…" at bounding box center [104, 127] width 128 height 18
copy code "TWOFACTOR_API_KEY"
click at [443, 6] on button "Download" at bounding box center [450, 6] width 34 height 9
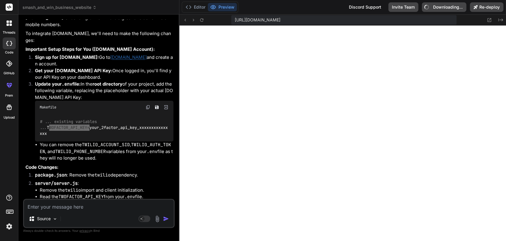
type textarea "x"
copy code "TWOFACTOR_API_KEY"
click at [67, 141] on li "You can remove the TWILIO_ACCOUNT_SID , TWILIO_AUTH_TOKEN , and TWILIO_PHONE_NU…" at bounding box center [107, 151] width 134 height 20
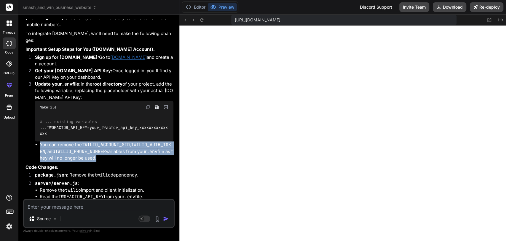
click at [67, 141] on li "You can remove the TWILIO_ACCOUNT_SID , TWILIO_AUTH_TOKEN , and TWILIO_PHONE_NU…" at bounding box center [107, 151] width 134 height 20
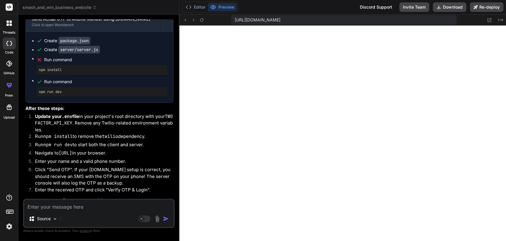
scroll to position [4154, 0]
click at [57, 113] on strong "Update your .env file" at bounding box center [57, 116] width 44 height 6
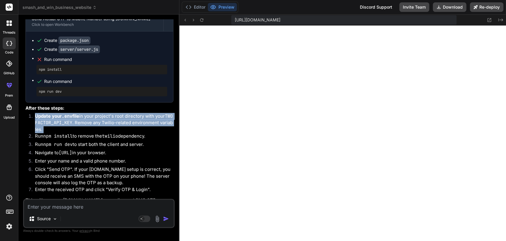
click at [57, 113] on strong "Update your .env file" at bounding box center [57, 116] width 44 height 6
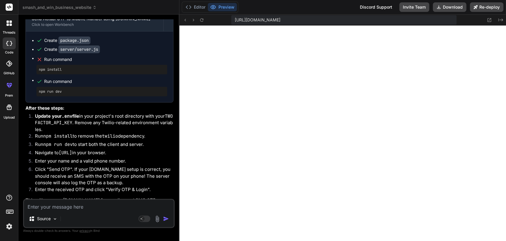
click at [65, 133] on li "Run npm install to remove the twilio dependency." at bounding box center [101, 137] width 143 height 8
click at [66, 141] on code "npm run dev" at bounding box center [57, 144] width 29 height 6
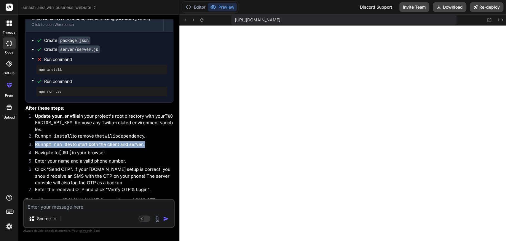
click at [66, 141] on code "npm run dev" at bounding box center [57, 144] width 29 height 6
click at [70, 149] on code "[URL]" at bounding box center [65, 152] width 13 height 6
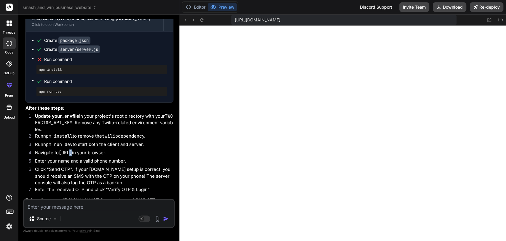
click at [70, 149] on code "[URL]" at bounding box center [65, 152] width 13 height 6
click at [70, 158] on li "Enter your name and a valid phone number." at bounding box center [101, 162] width 143 height 8
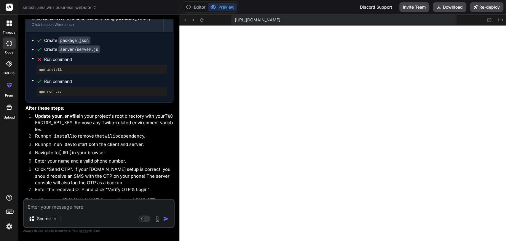
click at [77, 167] on li "Click "Send OTP". If your 2Factor.in setup is correct, you should receive an SM…" at bounding box center [101, 176] width 143 height 20
click at [65, 158] on li "Enter your name and a valid phone number." at bounding box center [101, 162] width 143 height 8
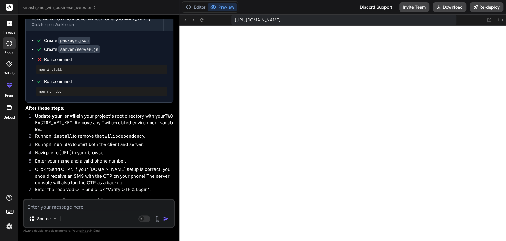
click at [74, 167] on textarea at bounding box center [99, 204] width 150 height 11
type textarea "i"
type textarea "x"
type textarea "i"
type textarea "x"
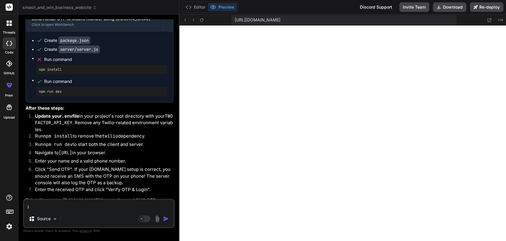
type textarea "i g"
type textarea "x"
type textarea "i go"
type textarea "x"
type textarea "i got"
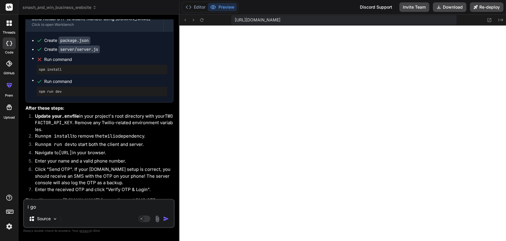
type textarea "x"
type textarea "i got"
type textarea "x"
type textarea "i got a"
type textarea "x"
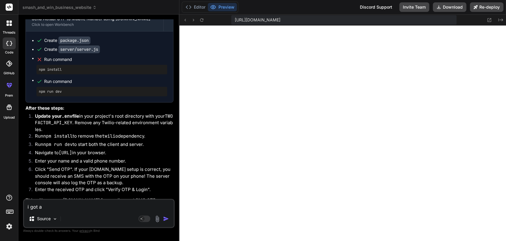
type textarea "i got a"
type textarea "x"
type textarea "i got a c"
type textarea "x"
type textarea "i got a ca"
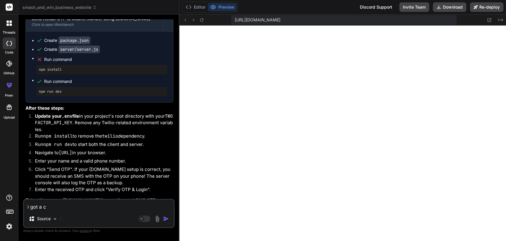
type textarea "x"
type textarea "i got a cal"
type textarea "x"
type textarea "i got a call"
type textarea "x"
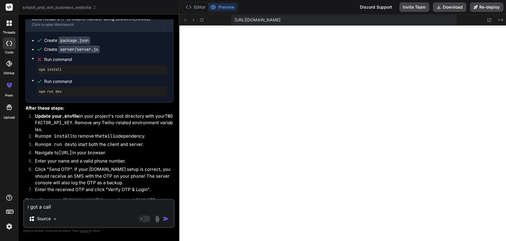
type textarea "i got a call"
type textarea "x"
type textarea "i got a call f"
type textarea "x"
type textarea "i got a call fo"
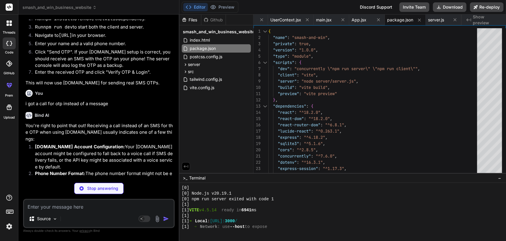
scroll to position [4271, 0]
click at [64, 143] on li "2Factor.in Account Configuration: Your 2Factor.in account might be configured t…" at bounding box center [101, 156] width 143 height 27
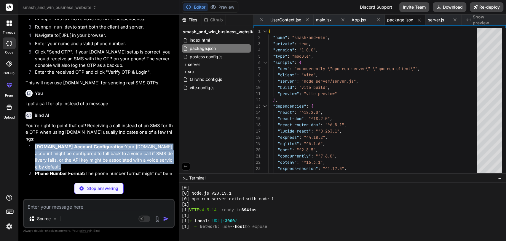
click at [64, 143] on li "2Factor.in Account Configuration: Your 2Factor.in account might be configured t…" at bounding box center [101, 156] width 143 height 27
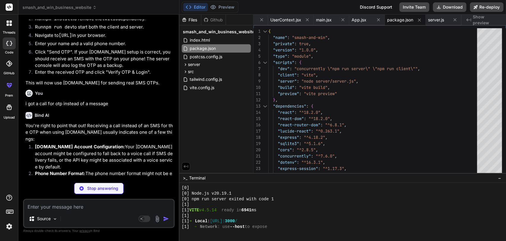
click at [62, 145] on li "2Factor.in Account Configuration: Your 2Factor.in account might be configured t…" at bounding box center [101, 156] width 143 height 27
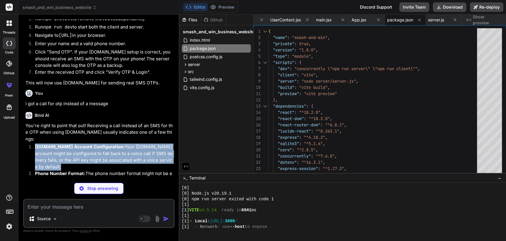
click at [62, 145] on li "2Factor.in Account Configuration: Your 2Factor.in account might be configured t…" at bounding box center [101, 156] width 143 height 27
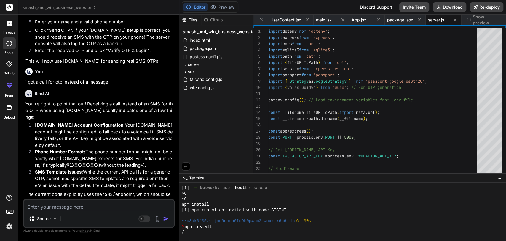
scroll to position [1356, 0]
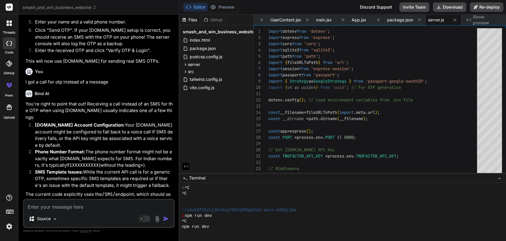
click at [66, 167] on strong "SMS Template Issues:" at bounding box center [59, 172] width 48 height 6
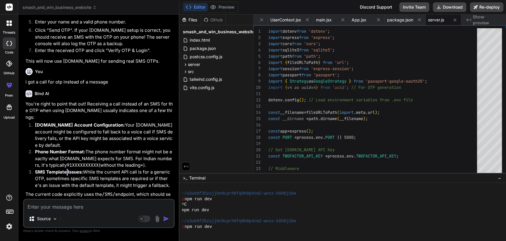
click at [66, 167] on strong "SMS Template Issues:" at bounding box center [59, 172] width 48 height 6
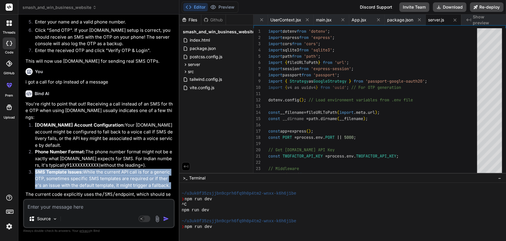
click at [66, 167] on strong "SMS Template Issues:" at bounding box center [59, 172] width 48 height 6
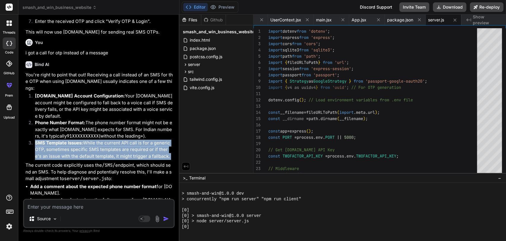
scroll to position [1484, 0]
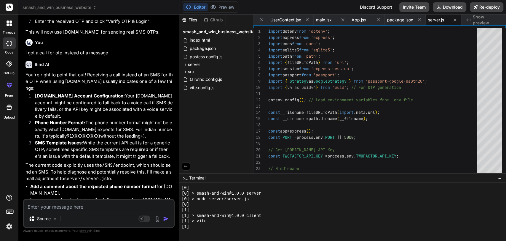
click at [66, 162] on p "The current code explicitly uses the /SMS/ endpoint, which should send an SMS. …" at bounding box center [100, 172] width 148 height 20
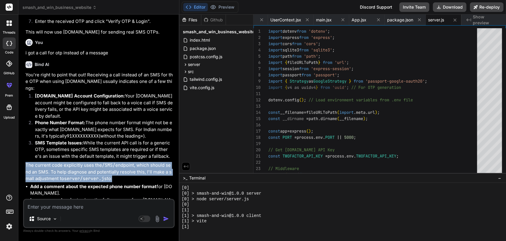
click at [66, 162] on p "The current code explicitly uses the /SMS/ endpoint, which should send an SMS. …" at bounding box center [100, 172] width 148 height 20
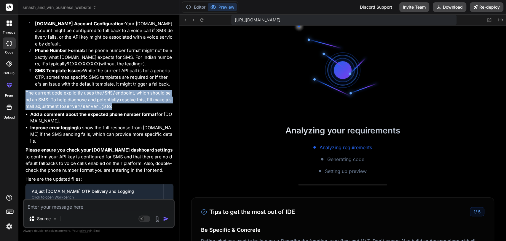
scroll to position [4413, 0]
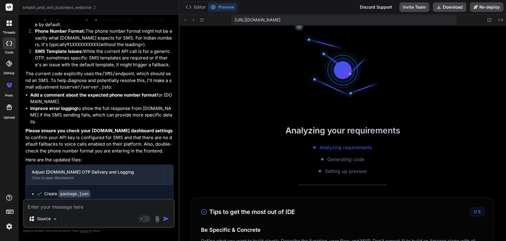
click at [87, 127] on p "Please ensure you check your 2Factor.in dashboard settings to confirm your API …" at bounding box center [100, 140] width 148 height 27
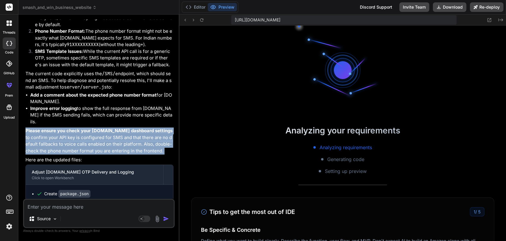
click at [87, 127] on p "Please ensure you check your 2Factor.in dashboard settings to confirm your API …" at bounding box center [100, 140] width 148 height 27
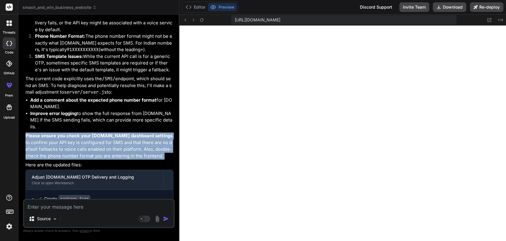
scroll to position [4408, 0]
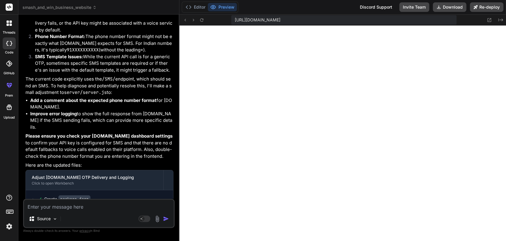
click at [104, 110] on li "Improve error logging to show the full response from 2Factor.in if the SMS send…" at bounding box center [101, 120] width 143 height 20
click at [58, 167] on textarea at bounding box center [99, 204] width 150 height 11
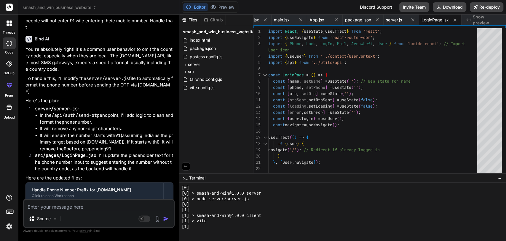
scroll to position [2038, 0]
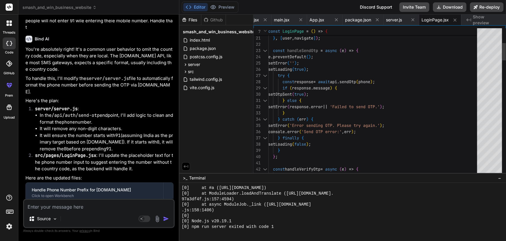
click at [490, 96] on div at bounding box center [489, 101] width 25 height 147
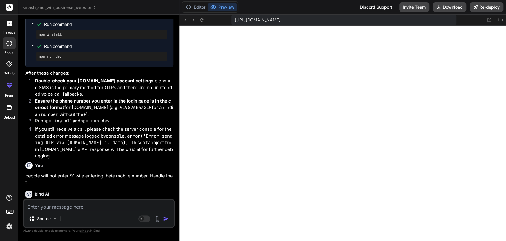
scroll to position [4600, 0]
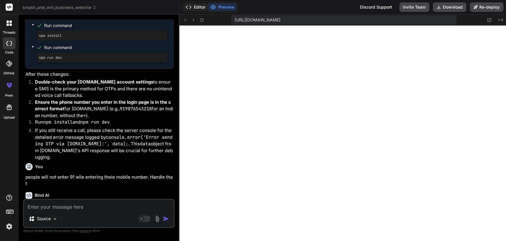
click at [190, 5] on icon at bounding box center [189, 7] width 6 height 6
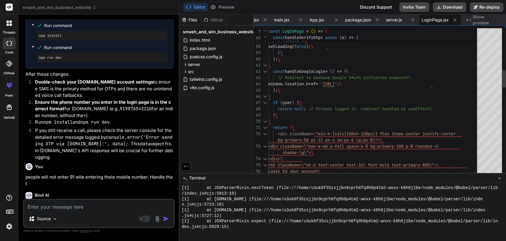
scroll to position [0, 0]
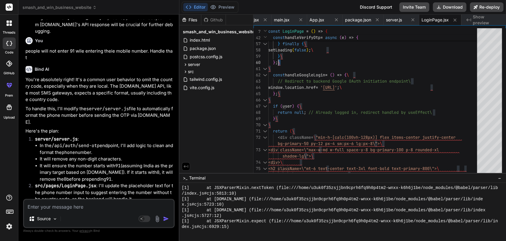
scroll to position [4726, 0]
click at [65, 162] on li "It will ensure the number starts with 91 (assuming India as the primary target …" at bounding box center [107, 172] width 134 height 20
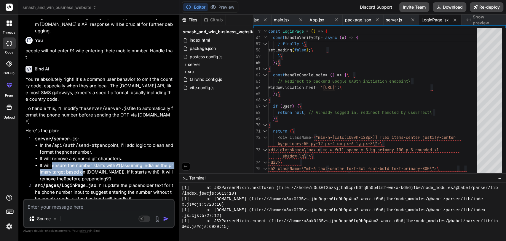
drag, startPoint x: 65, startPoint y: 119, endPoint x: 84, endPoint y: 123, distance: 19.4
click at [84, 162] on li "It will ensure the number starts with 91 (assuming India as the primary target …" at bounding box center [107, 172] width 134 height 20
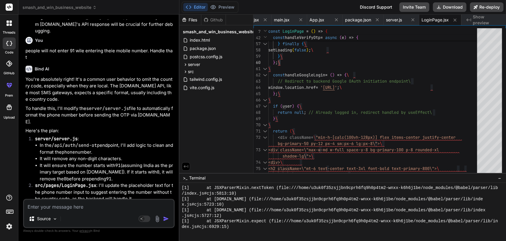
click at [123, 162] on li "It will ensure the number starts with 91 (assuming India as the primary target …" at bounding box center [107, 172] width 134 height 20
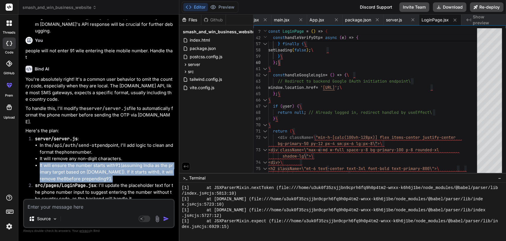
drag, startPoint x: 123, startPoint y: 126, endPoint x: 128, endPoint y: 131, distance: 6.1
click at [128, 162] on li "It will ensure the number starts with 91 (assuming India as the primary target …" at bounding box center [107, 172] width 134 height 20
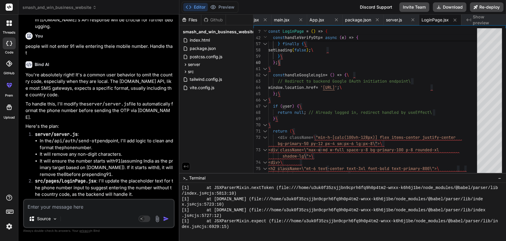
scroll to position [4731, 0]
click at [99, 167] on li "src/pages/LoginPage.jsx : I'll update the placeholder text for the phone number…" at bounding box center [101, 187] width 143 height 20
drag, startPoint x: 99, startPoint y: 138, endPoint x: 110, endPoint y: 143, distance: 11.7
click at [110, 167] on li "src/pages/LoginPage.jsx : I'll update the placeholder text for the phone number…" at bounding box center [101, 187] width 143 height 20
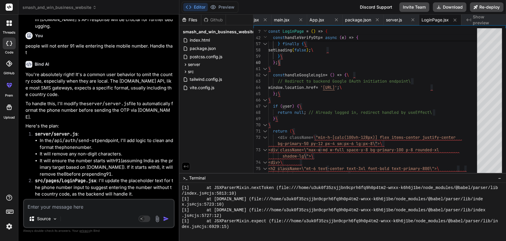
click at [49, 167] on textarea at bounding box center [99, 204] width 150 height 11
paste textarea "\"
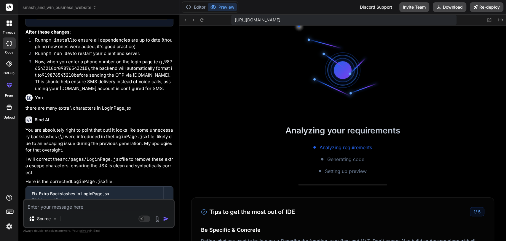
scroll to position [2829, 0]
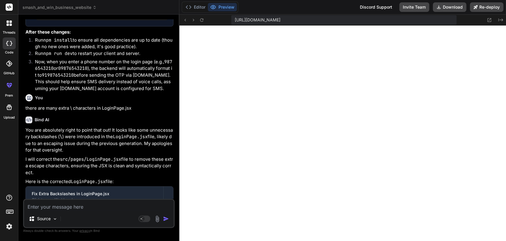
click at [198, 11] on div "Editor Preview" at bounding box center [210, 6] width 57 height 11
click at [195, 8] on button "Editor" at bounding box center [195, 7] width 25 height 8
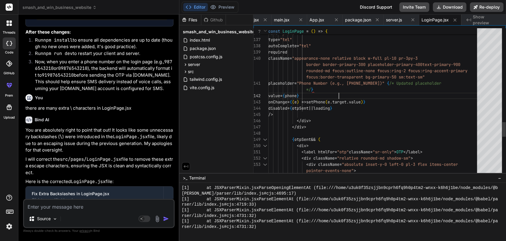
scroll to position [0, 0]
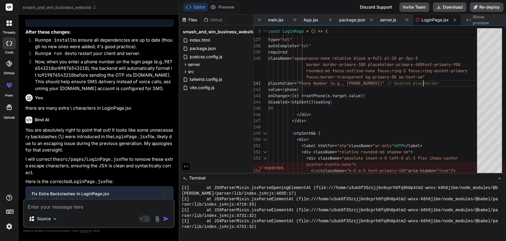
scroll to position [2830, 0]
click at [224, 8] on button "Preview" at bounding box center [222, 7] width 29 height 8
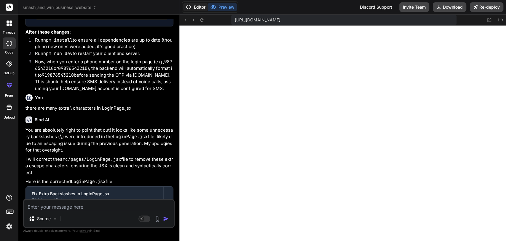
click at [192, 6] on button "Editor" at bounding box center [195, 7] width 25 height 8
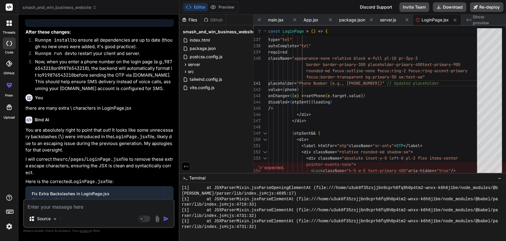
scroll to position [5044, 0]
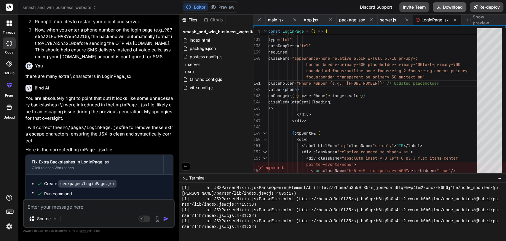
click at [456, 9] on button "Download" at bounding box center [450, 6] width 34 height 9
click at [58, 167] on textarea at bounding box center [99, 204] width 150 height 11
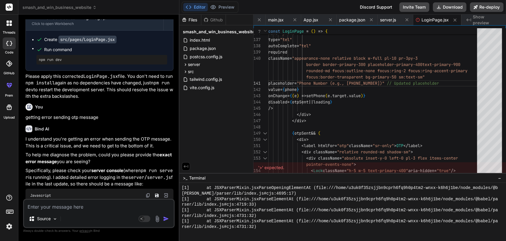
scroll to position [5188, 0]
click at [43, 135] on p "I understand you're getting an error when sending the OTP message. This is a cr…" at bounding box center [100, 141] width 148 height 13
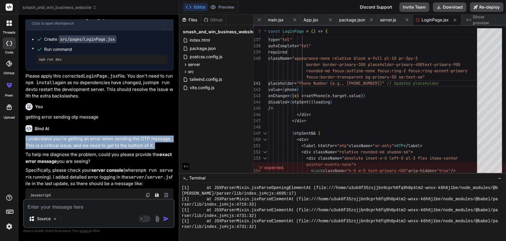
click at [43, 135] on p "I understand you're getting an error when sending the OTP message. This is a cr…" at bounding box center [100, 141] width 148 height 13
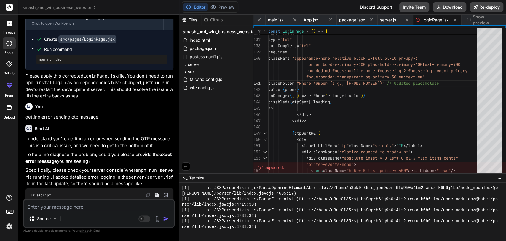
click at [43, 135] on p "I understand you're getting an error when sending the OTP message. This is a cr…" at bounding box center [100, 141] width 148 height 13
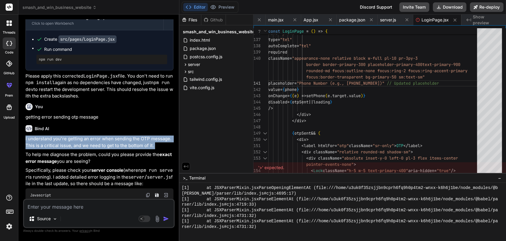
click at [43, 135] on p "I understand you're getting an error when sending the OTP message. This is a cr…" at bounding box center [100, 141] width 148 height 13
click at [47, 135] on p "I understand you're getting an error when sending the OTP message. This is a cr…" at bounding box center [100, 141] width 148 height 13
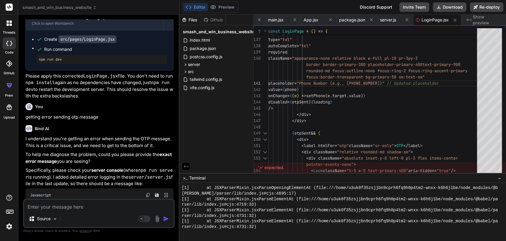
click at [47, 135] on p "I understand you're getting an error when sending the OTP message. This is a cr…" at bounding box center [100, 141] width 148 height 13
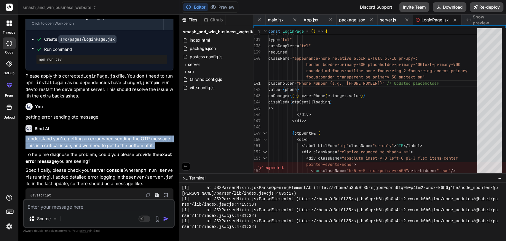
click at [47, 135] on p "I understand you're getting an error when sending the OTP message. This is a cr…" at bounding box center [100, 141] width 148 height 13
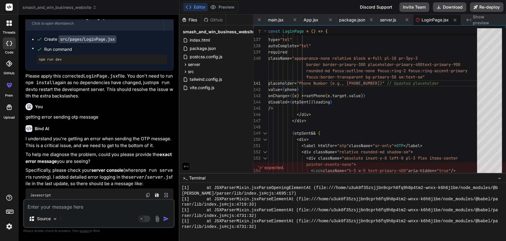
click at [52, 151] on p "To help me diagnose the problem, could you please provide the exact error messa…" at bounding box center [100, 157] width 148 height 13
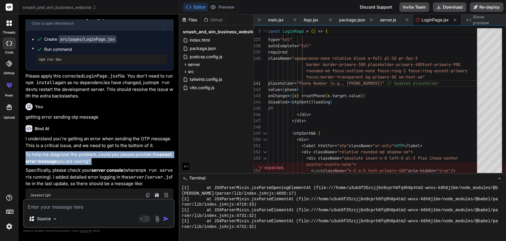
click at [52, 151] on p "To help me diagnose the problem, could you please provide the exact error messa…" at bounding box center [100, 157] width 148 height 13
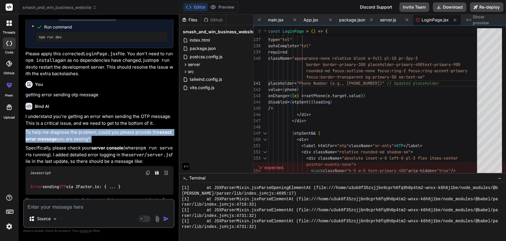
scroll to position [5212, 0]
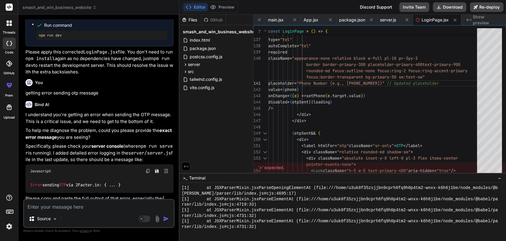
click at [69, 167] on textarea at bounding box center [99, 204] width 150 height 11
paste textarea "Error sending OTP. Please try again."
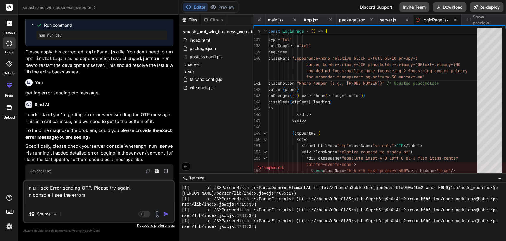
paste textarea "POST http://localhost:5000/api/auth/send-otp net::ERR_CONNECTION_REFUSED"
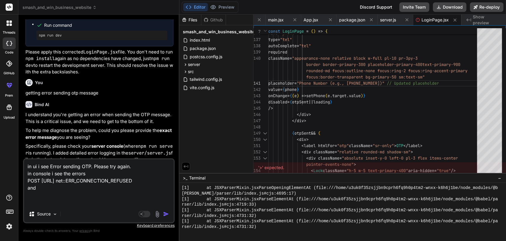
paste textarea "Send OTP error: TypeError: Failed to fetch at Object.sendOtp (api.js:75:28) at …"
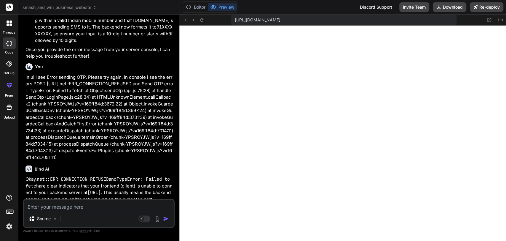
scroll to position [5472, 0]
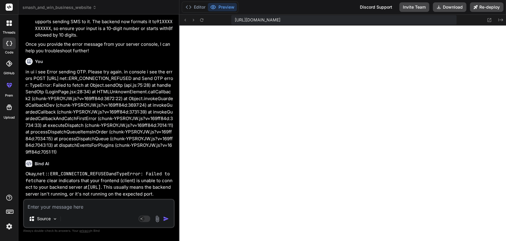
click at [47, 167] on p "Okay, net::ERR_CONNECTION_REFUSED and TypeError: Failed to fetch are clear indi…" at bounding box center [100, 183] width 148 height 27
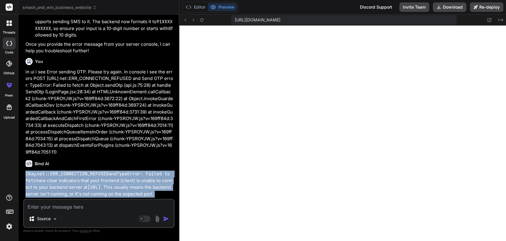
click at [47, 167] on p "Okay, net::ERR_CONNECTION_REFUSED and TypeError: Failed to fetch are clear indi…" at bounding box center [100, 183] width 148 height 27
click at [50, 167] on p "Okay, net::ERR_CONNECTION_REFUSED and TypeError: Failed to fetch are clear indi…" at bounding box center [100, 183] width 148 height 27
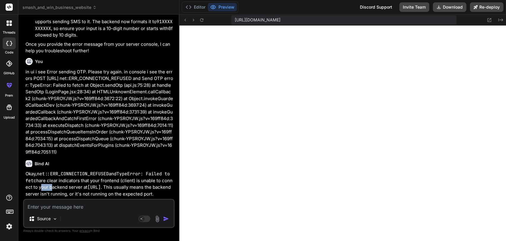
click at [50, 167] on p "Okay, net::ERR_CONNECTION_REFUSED and TypeError: Failed to fetch are clear indi…" at bounding box center [100, 183] width 148 height 27
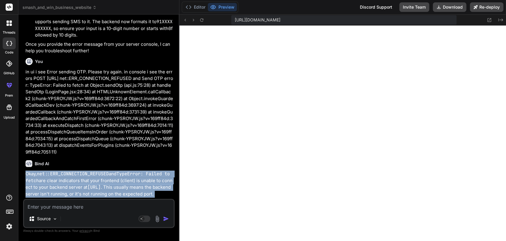
click at [50, 167] on p "Okay, net::ERR_CONNECTION_REFUSED and TypeError: Failed to fetch are clear indi…" at bounding box center [100, 183] width 148 height 27
click at [65, 167] on p "Okay, net::ERR_CONNECTION_REFUSED and TypeError: Failed to fetch are clear indi…" at bounding box center [100, 183] width 148 height 27
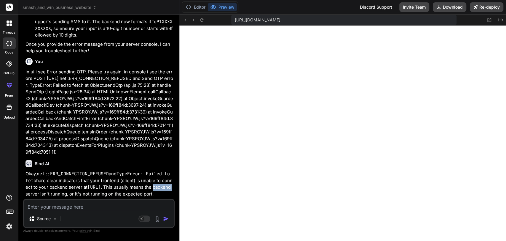
click at [65, 167] on p "Okay, net::ERR_CONNECTION_REFUSED and TypeError: Failed to fetch are clear indi…" at bounding box center [100, 183] width 148 height 27
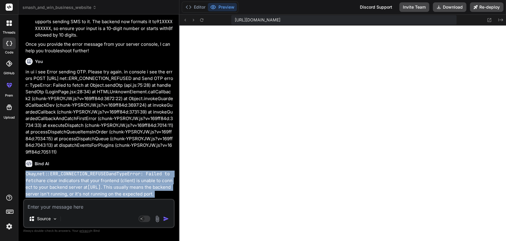
click at [65, 167] on p "Okay, net::ERR_CONNECTION_REFUSED and TypeError: Failed to fetch are clear indi…" at bounding box center [100, 183] width 148 height 27
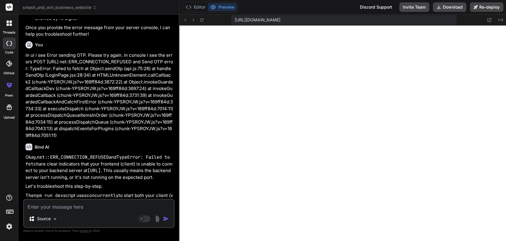
scroll to position [5490, 0]
click at [57, 167] on p "Let's troubleshoot this step-by-step." at bounding box center [100, 185] width 148 height 7
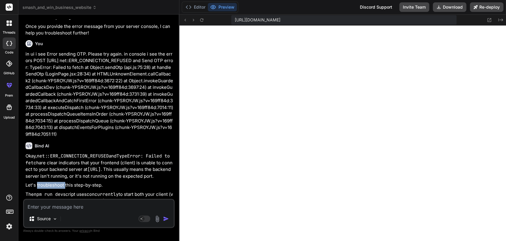
click at [57, 167] on p "Let's troubleshoot this step-by-step." at bounding box center [100, 185] width 148 height 7
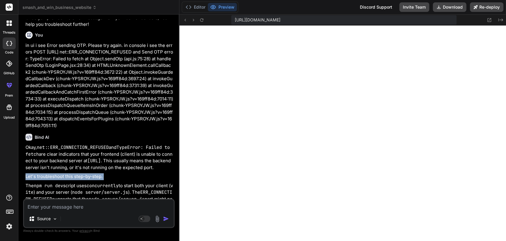
scroll to position [5499, 0]
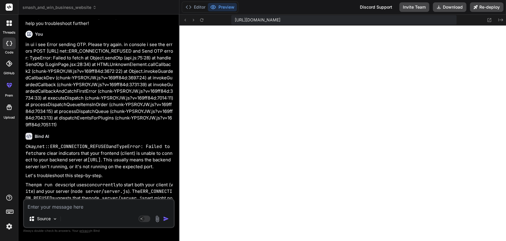
click at [57, 167] on code "npm run dev" at bounding box center [48, 185] width 29 height 6
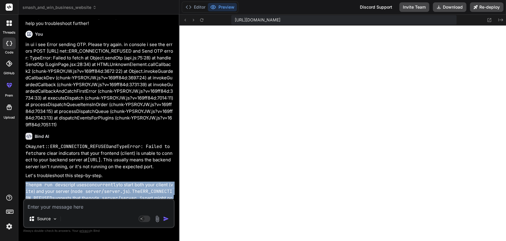
click at [57, 167] on code "npm run dev" at bounding box center [48, 185] width 29 height 6
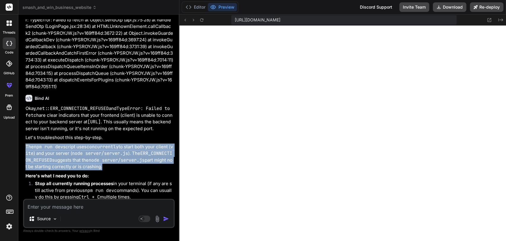
scroll to position [5538, 0]
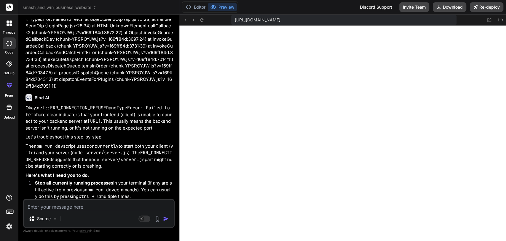
click at [57, 167] on strong "Stop all currently running processes" at bounding box center [74, 183] width 78 height 6
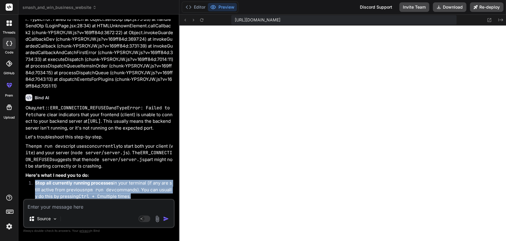
click at [57, 167] on strong "Stop all currently running processes" at bounding box center [74, 183] width 78 height 6
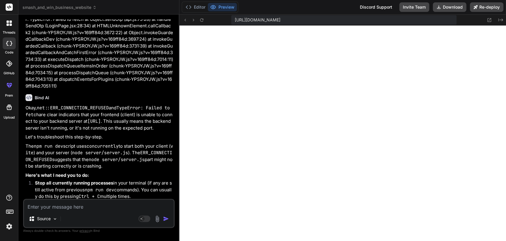
click at [62, 167] on code "npm install" at bounding box center [57, 203] width 29 height 6
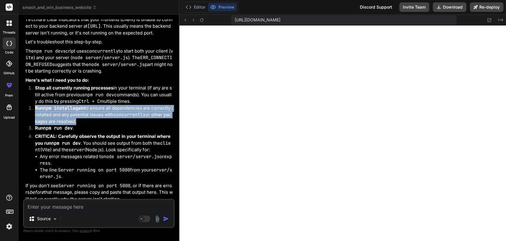
scroll to position [5633, 0]
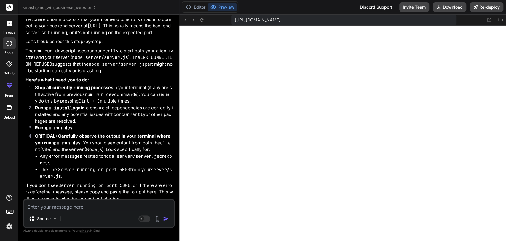
click at [114, 133] on strong "CRITICAL: Carefully observe the output in your terminal where you run npm run d…" at bounding box center [103, 139] width 136 height 12
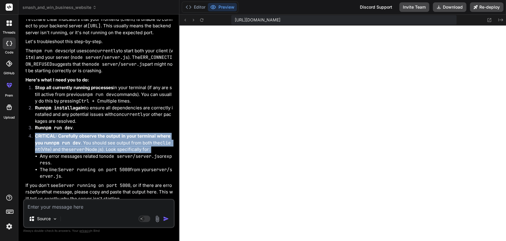
click at [114, 133] on strong "CRITICAL: Carefully observe the output in your terminal where you run npm run d…" at bounding box center [103, 139] width 136 height 12
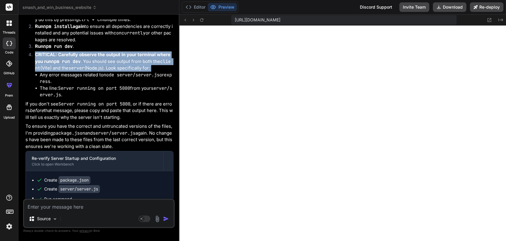
scroll to position [5718, 0]
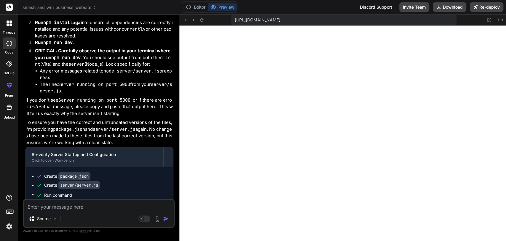
click at [109, 167] on textarea at bounding box center [99, 204] width 150 height 11
paste textarea "http://localhost:3000/"
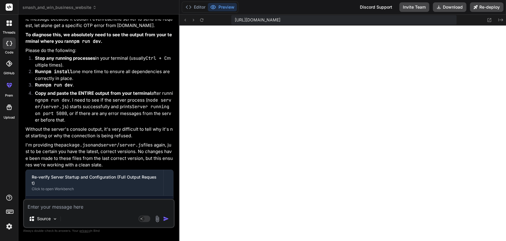
scroll to position [6062, 0]
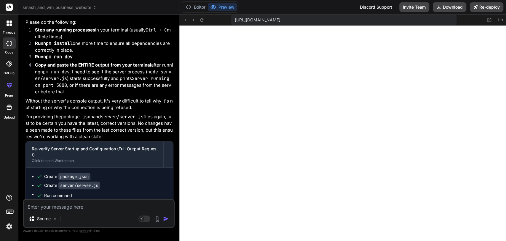
paste textarea "> smash-and-win@1.0.0 dev > concurrently "npm run server" "npm run client" [0] …"
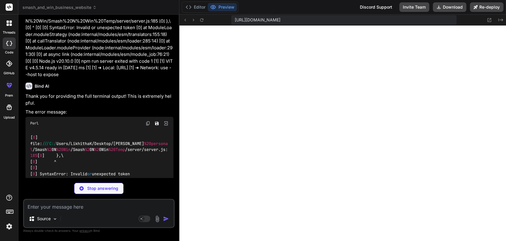
scroll to position [6326, 0]
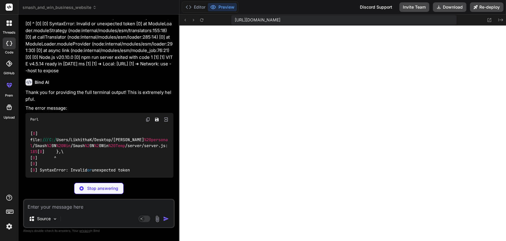
click at [44, 167] on p "confirms that the server is indeed failing to start due to a SyntaxError in ser…" at bounding box center [100, 193] width 148 height 27
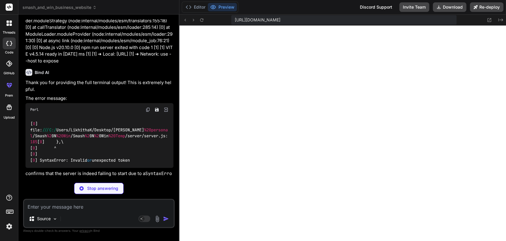
scroll to position [6336, 0]
click at [81, 167] on p "confirms that the server is indeed failing to start due to a SyntaxError in ser…" at bounding box center [100, 182] width 148 height 27
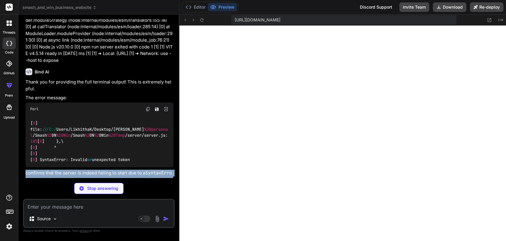
click at [81, 167] on p "confirms that the server is indeed failing to start due to a SyntaxError in ser…" at bounding box center [100, 182] width 148 height 27
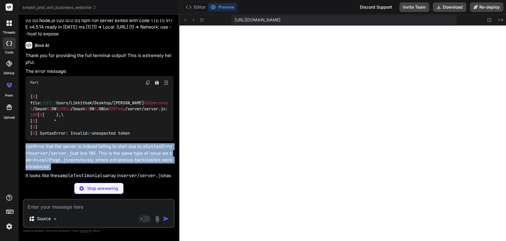
scroll to position [6363, 0]
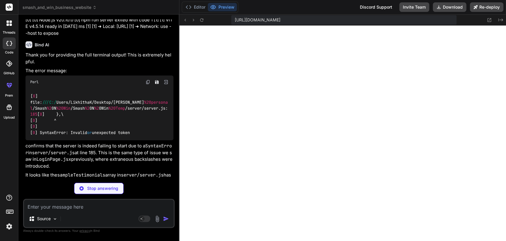
click at [42, 167] on p "It looks like the sampleTestimonials array in server/server.js has some incorre…" at bounding box center [100, 181] width 148 height 20
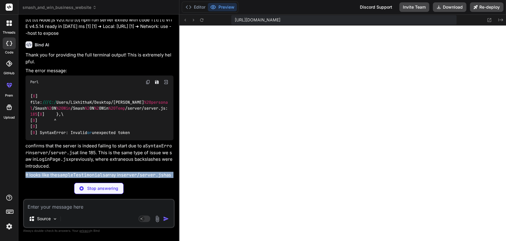
click at [42, 167] on p "It looks like the sampleTestimonials array in server/server.js has some incorre…" at bounding box center [100, 181] width 148 height 20
click at [43, 167] on p "It looks like the sampleTestimonials array in server/server.js has some incorre…" at bounding box center [100, 181] width 148 height 20
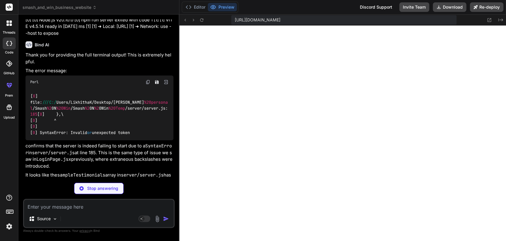
click at [43, 167] on p "It looks like the sampleTestimonials array in server/server.js has some incorre…" at bounding box center [100, 181] width 148 height 20
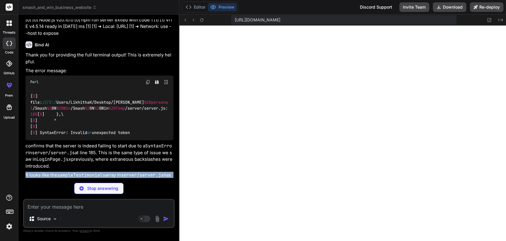
click at [43, 167] on p "It looks like the sampleTestimonials array in server/server.js has some incorre…" at bounding box center [100, 181] width 148 height 20
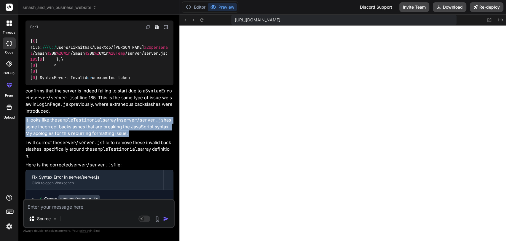
scroll to position [3721, 0]
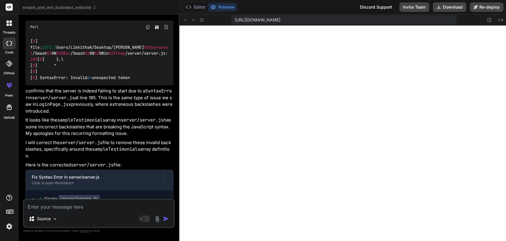
click at [36, 167] on div "Source Agent Mode. When this toggle is activated, AI automatically makes decisi…" at bounding box center [99, 212] width 152 height 29
click at [35, 167] on textarea at bounding box center [99, 204] width 150 height 11
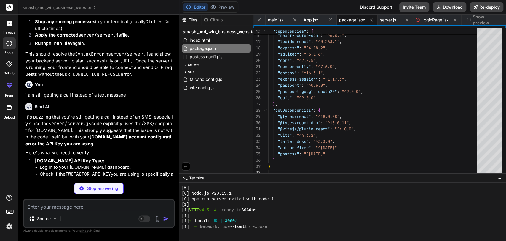
scroll to position [6640, 0]
click at [45, 157] on strong "2Factor.in API Key Type:" at bounding box center [69, 160] width 69 height 6
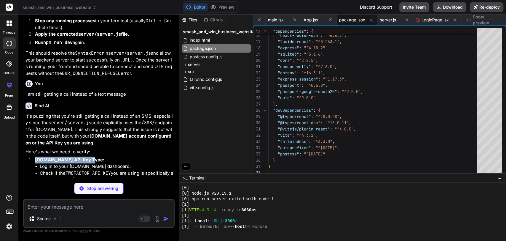
drag, startPoint x: 45, startPoint y: 129, endPoint x: 81, endPoint y: 123, distance: 36.0
click at [81, 156] on p "2Factor.in API Key Type:" at bounding box center [104, 159] width 139 height 7
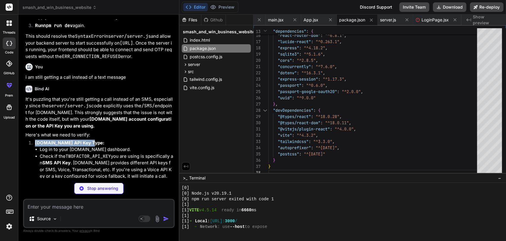
scroll to position [6657, 0]
click at [79, 153] on code "TWOFACTOR_API_KEY" at bounding box center [88, 156] width 45 height 6
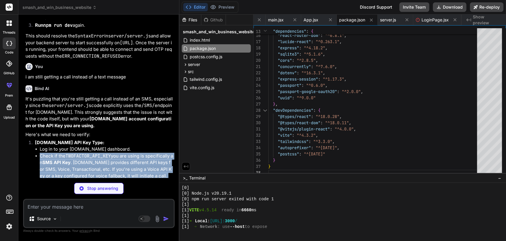
click at [79, 153] on code "TWOFACTOR_API_KEY" at bounding box center [88, 156] width 45 height 6
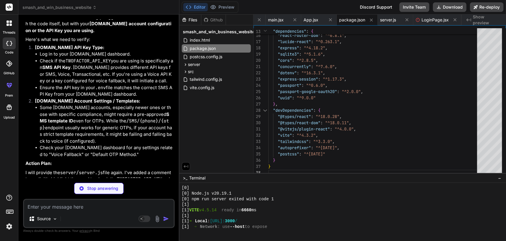
scroll to position [6753, 0]
click at [65, 104] on li "Some 2Factor.in accounts, especially newer ones or those with specific complian…" at bounding box center [107, 124] width 134 height 40
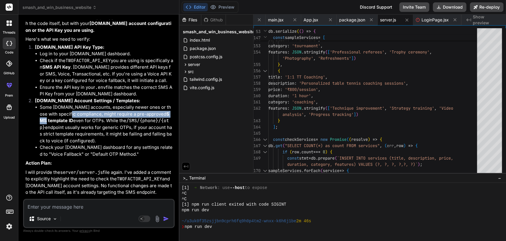
drag, startPoint x: 65, startPoint y: 82, endPoint x: 154, endPoint y: 81, distance: 89.0
click at [154, 104] on li "Some 2Factor.in accounts, especially newer ones or those with specific complian…" at bounding box center [107, 124] width 134 height 40
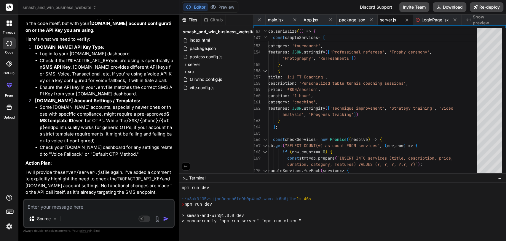
click at [56, 104] on li "Some 2Factor.in accounts, especially newer ones or those with specific complian…" at bounding box center [107, 124] width 134 height 40
drag, startPoint x: 56, startPoint y: 88, endPoint x: 118, endPoint y: 86, distance: 62.3
click at [118, 104] on li "Some 2Factor.in accounts, especially newer ones or those with specific complian…" at bounding box center [107, 124] width 134 height 40
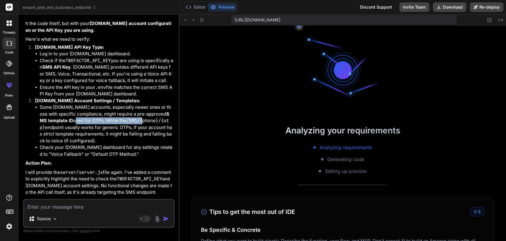
scroll to position [3953, 0]
click at [37, 167] on textarea at bounding box center [99, 204] width 150 height 11
paste textarea "Phone Number9952064861 Emaillikhithakllsv@gmail.com API Key3fa841ea-9652-11f0-a…"
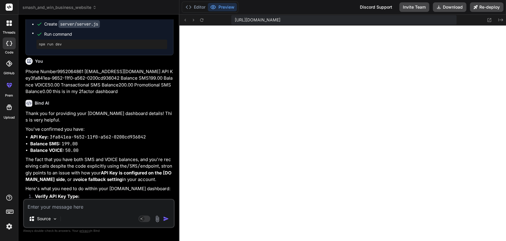
scroll to position [7028, 0]
click at [47, 155] on p "The fact that you have both SMS and VOICE balances, and you're receiving calls …" at bounding box center [100, 168] width 148 height 27
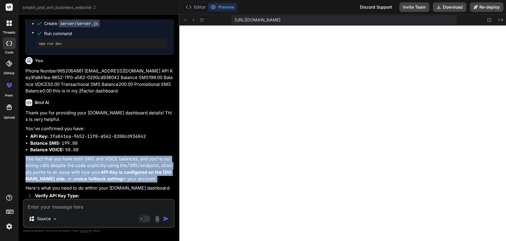
click at [47, 155] on p "The fact that you have both SMS and VOICE balances, and you're receiving calls …" at bounding box center [100, 168] width 148 height 27
click at [40, 155] on p "The fact that you have both SMS and VOICE balances, and you're receiving calls …" at bounding box center [100, 168] width 148 height 27
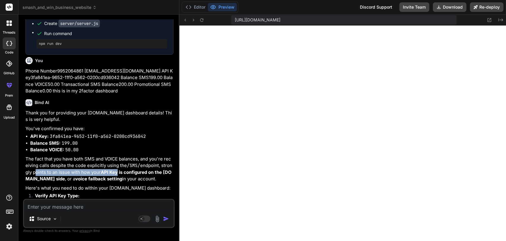
drag, startPoint x: 40, startPoint y: 138, endPoint x: 114, endPoint y: 139, distance: 74.2
click at [114, 155] on p "The fact that you have both SMS and VOICE balances, and you're receiving calls …" at bounding box center [100, 168] width 148 height 27
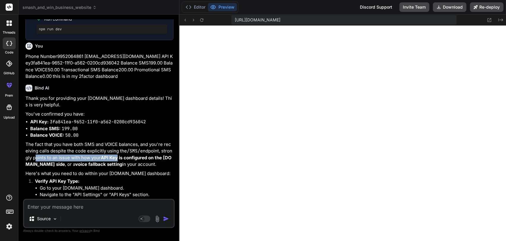
scroll to position [7044, 0]
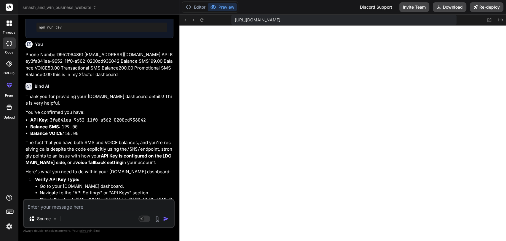
click at [80, 159] on strong "voice fallback setting" at bounding box center [98, 162] width 47 height 6
click at [55, 167] on p "Here's what you need to do within your 2Factor.in dashboard:" at bounding box center [100, 171] width 148 height 7
click at [59, 167] on strong "Verify API Key Type:" at bounding box center [57, 179] width 44 height 6
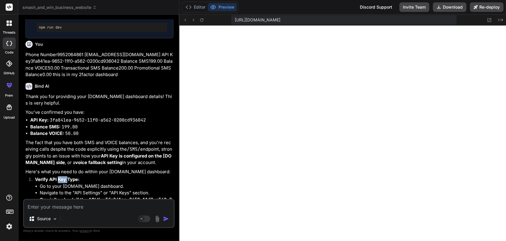
click at [59, 167] on strong "Verify API Key Type:" at bounding box center [57, 179] width 44 height 6
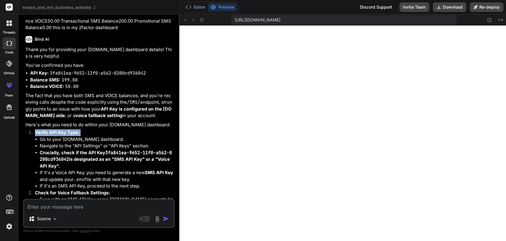
scroll to position [7091, 0]
click at [47, 149] on strong "Crucially, check if the API Key 3fa841ea-9652-11f0-a562-0200cd936042 is designa…" at bounding box center [106, 158] width 132 height 19
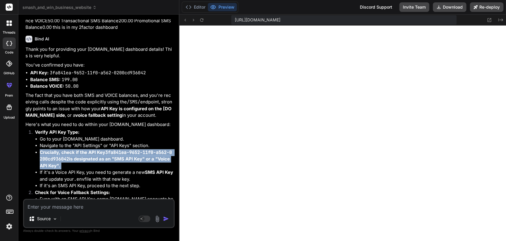
click at [47, 149] on strong "Crucially, check if the API Key 3fa841ea-9652-11f0-a562-0200cd936042 is designa…" at bounding box center [106, 158] width 132 height 19
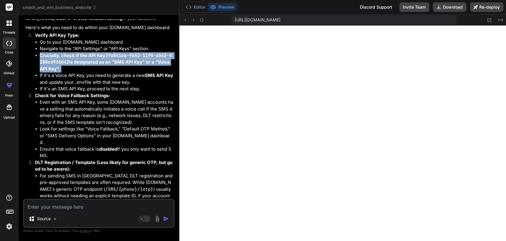
scroll to position [7221, 0]
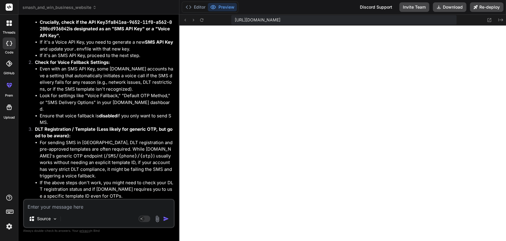
click at [40, 167] on textarea at bounding box center [99, 204] width 150 height 11
paste textarea "Email likhithakllsv@gmail.com Is Active? Y APIKey 3fa841ea-9652-11f0-a562-0200c…"
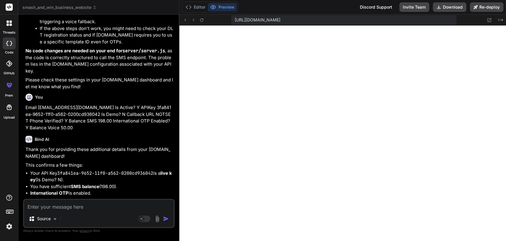
scroll to position [7377, 0]
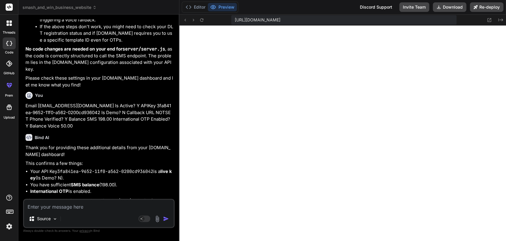
click at [40, 167] on li "Your API Key 3fa841ea-9652-11f0-a562-0200cd936042 is a live key (Is Demo? N)." at bounding box center [101, 174] width 143 height 13
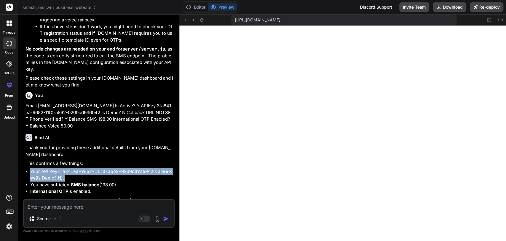
click at [40, 167] on li "Your API Key 3fa841ea-9652-11f0-a562-0200cd936042 is a live key (Is Demo? N)." at bounding box center [101, 174] width 143 height 13
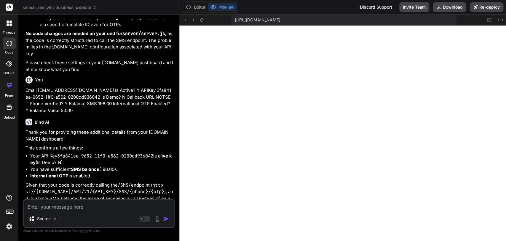
scroll to position [7393, 0]
click at [48, 166] on li "You have sufficient SMS balance (198.00)." at bounding box center [101, 169] width 143 height 7
click at [50, 167] on strong "International OTP" at bounding box center [49, 175] width 38 height 6
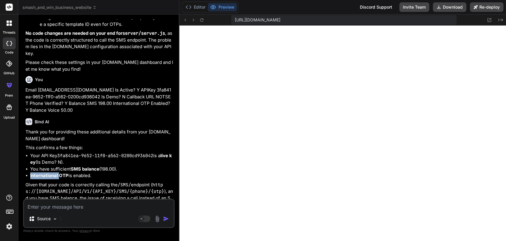
click at [50, 167] on strong "International OTP" at bounding box center [49, 175] width 38 height 6
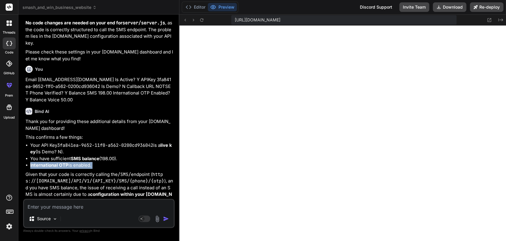
scroll to position [7403, 0]
click at [50, 167] on p "Given that your code is correctly calling the /SMS/ endpoint ( https://2factor.…" at bounding box center [100, 188] width 148 height 34
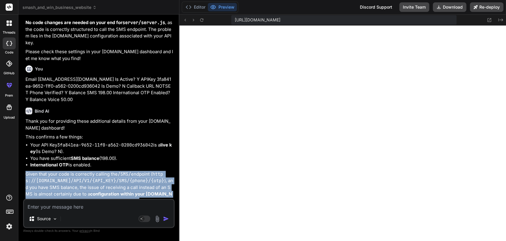
click at [50, 167] on p "Given that your code is correctly calling the /SMS/ endpoint ( https://2factor.…" at bounding box center [100, 188] width 148 height 34
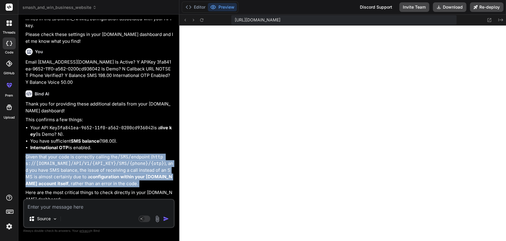
scroll to position [7425, 0]
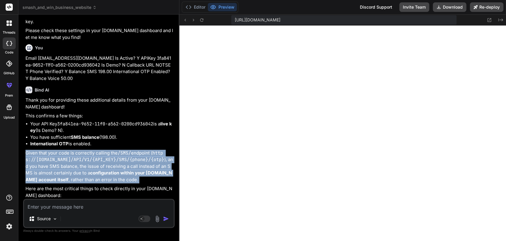
click at [50, 149] on p "Given that your code is correctly calling the /SMS/ endpoint ( https://2factor.…" at bounding box center [100, 166] width 148 height 34
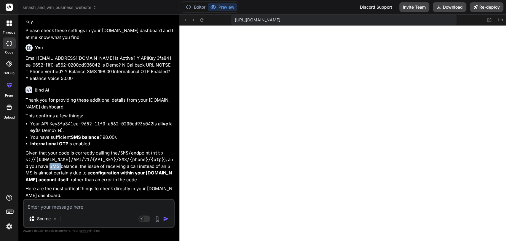
click at [50, 149] on p "Given that your code is correctly calling the /SMS/ endpoint ( https://2factor.…" at bounding box center [100, 166] width 148 height 34
click at [57, 149] on p "Given that your code is correctly calling the /SMS/ endpoint ( https://2factor.…" at bounding box center [100, 166] width 148 height 34
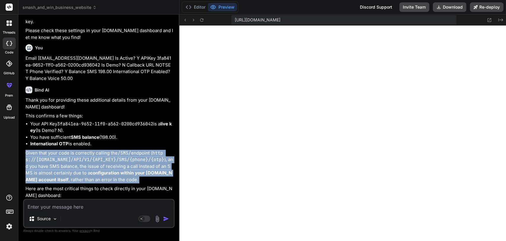
click at [57, 149] on p "Given that your code is correctly calling the /SMS/ endpoint ( https://2factor.…" at bounding box center [100, 166] width 148 height 34
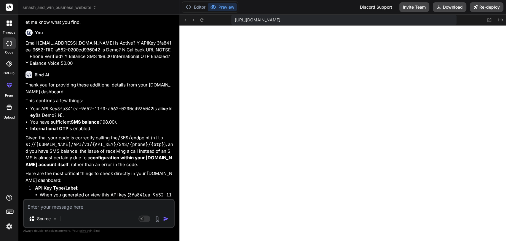
scroll to position [7440, 0]
click at [57, 167] on p "Here are the most critical things to check directly in your 2Factor.in dashboar…" at bounding box center [100, 176] width 148 height 13
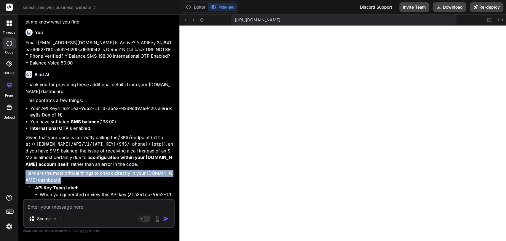
click at [57, 167] on p "Here are the most critical things to check directly in your 2Factor.in dashboar…" at bounding box center [100, 176] width 148 height 13
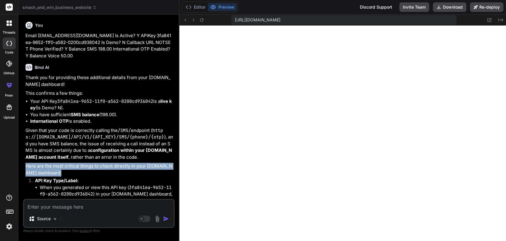
scroll to position [7452, 0]
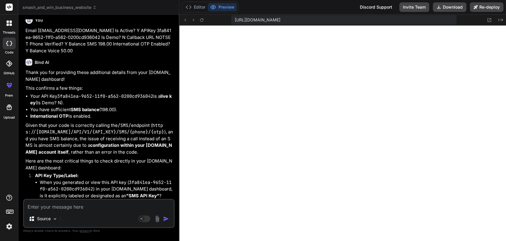
click at [57, 167] on strong "API Key Type/Label:" at bounding box center [57, 175] width 44 height 6
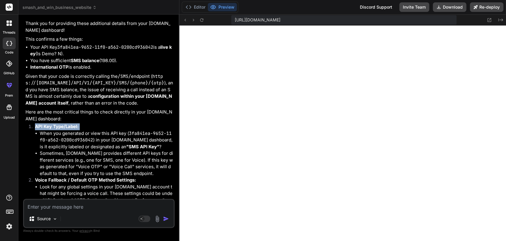
scroll to position [7498, 0]
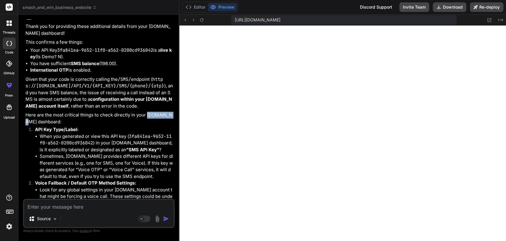
drag, startPoint x: 146, startPoint y: 22, endPoint x: 165, endPoint y: 66, distance: 48.5
click at [165, 112] on p "Here are the most critical things to check directly in your 2Factor.in dashboar…" at bounding box center [100, 118] width 148 height 13
copy p "2Factor.in"
